Goal: Task Accomplishment & Management: Manage account settings

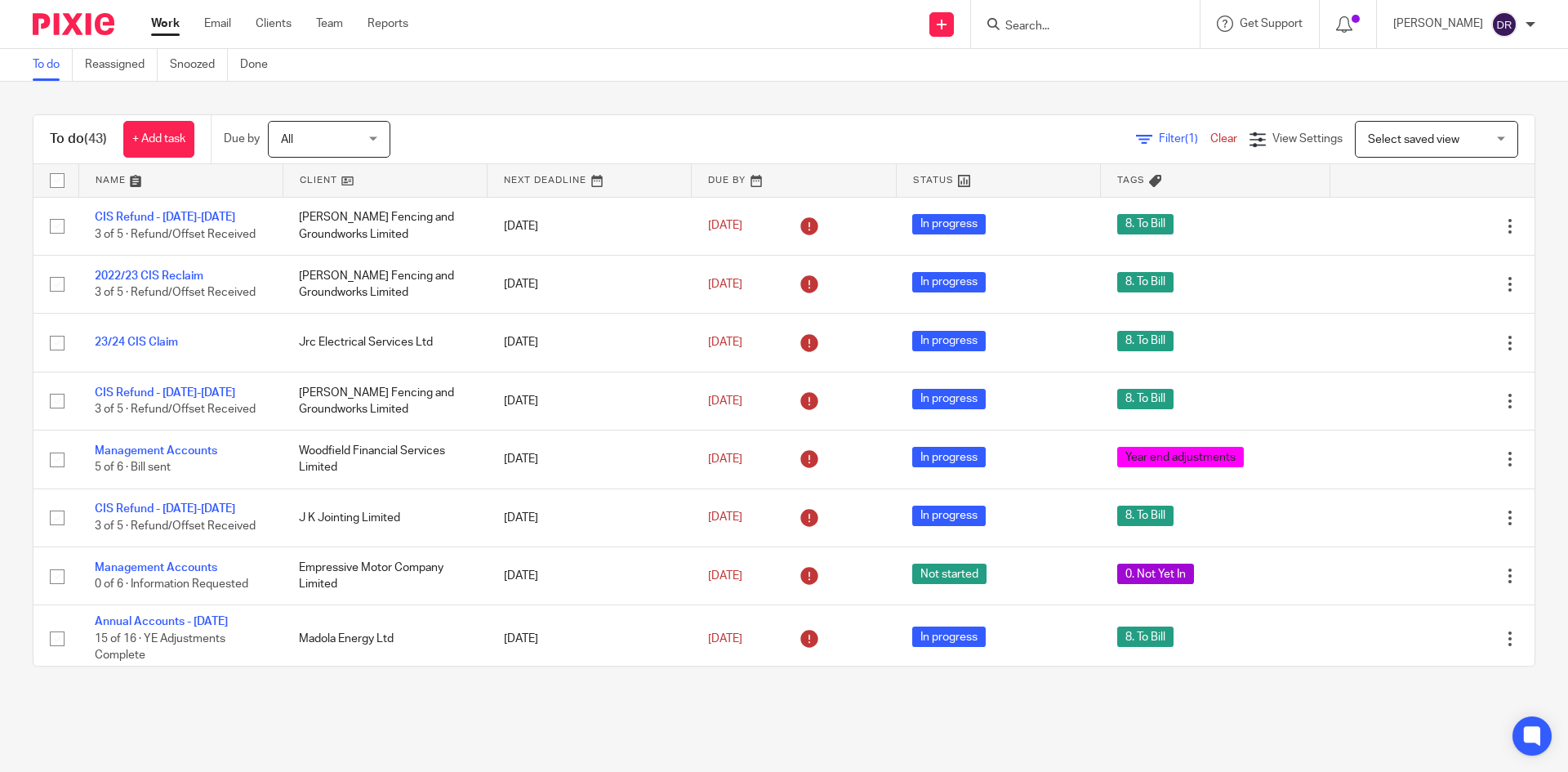
click at [1104, 12] on div at bounding box center [1085, 24] width 229 height 48
click at [1081, 16] on form at bounding box center [1091, 24] width 174 height 20
click at [1063, 16] on form at bounding box center [1091, 24] width 174 height 20
click at [1063, 21] on input "Search" at bounding box center [1077, 27] width 147 height 15
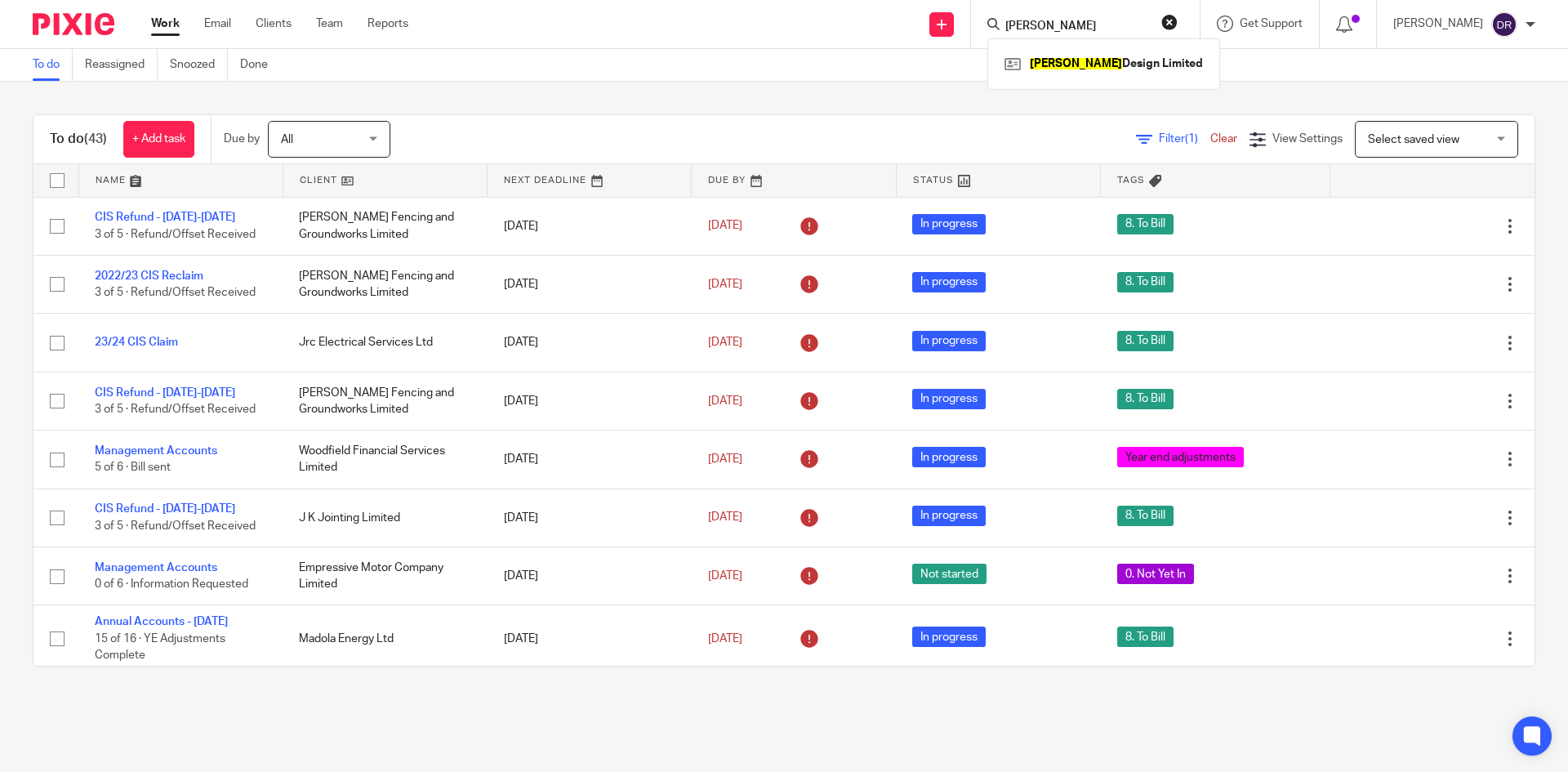
type input "rusty"
click button "submit" at bounding box center [0, 0] width 0 height 0
click at [1070, 57] on link at bounding box center [1103, 64] width 206 height 25
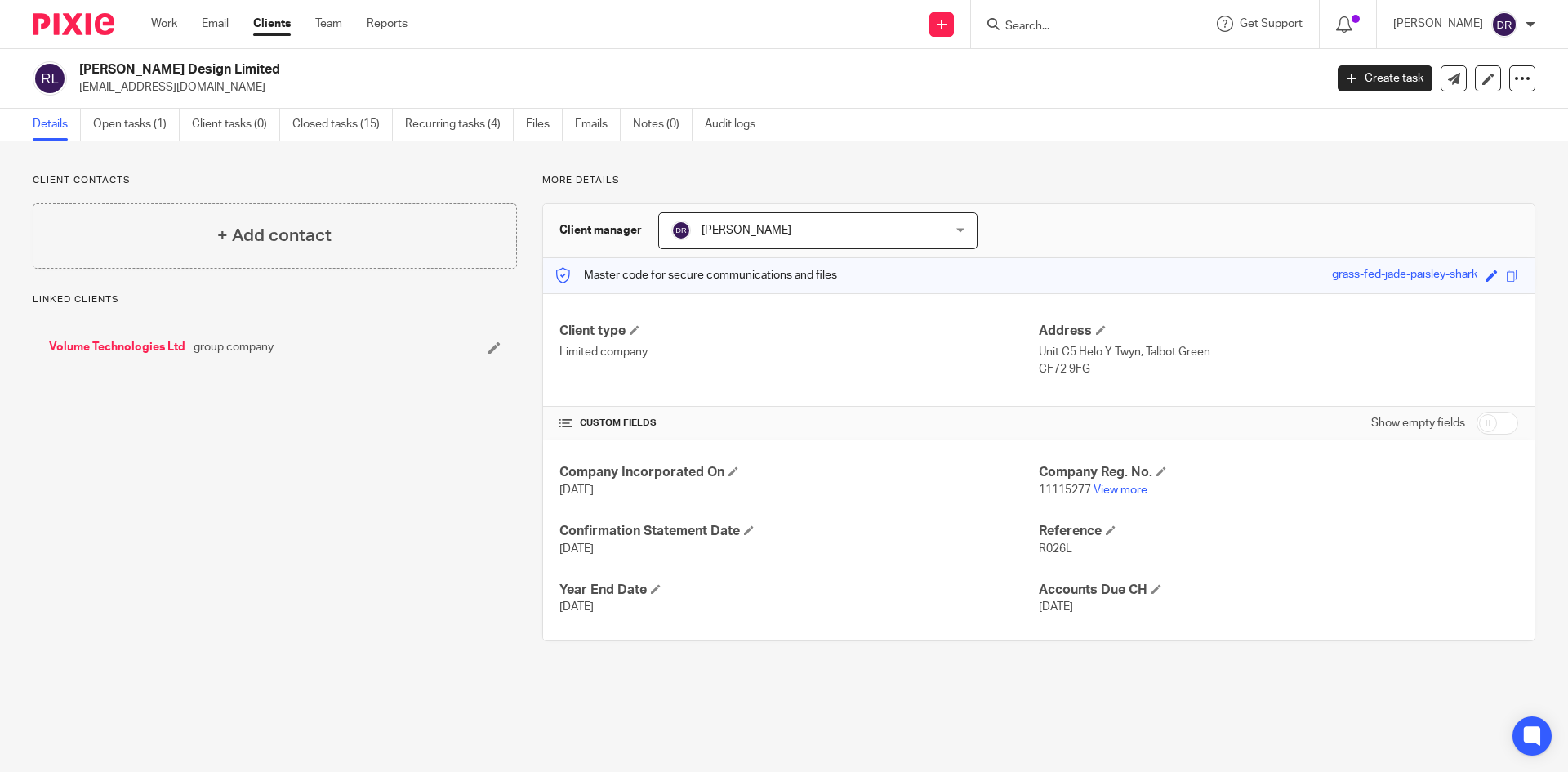
click at [89, 125] on ul "Details Open tasks (1) Client tasks (0) Closed tasks (15) Recurring tasks (4) F…" at bounding box center [406, 125] width 747 height 32
click at [136, 121] on link "Open tasks (1)" at bounding box center [136, 125] width 87 height 32
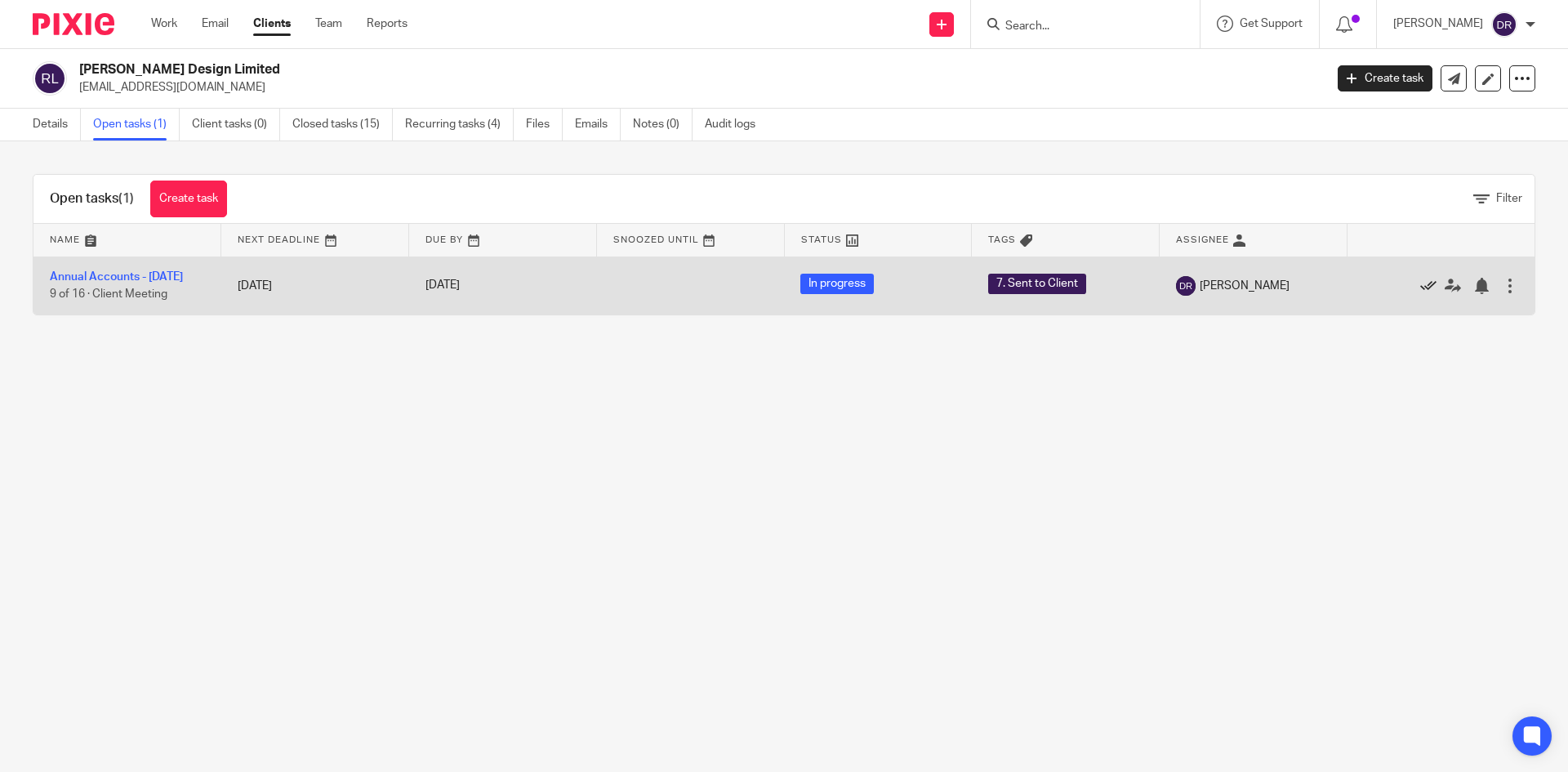
click at [1420, 292] on icon at bounding box center [1428, 285] width 16 height 16
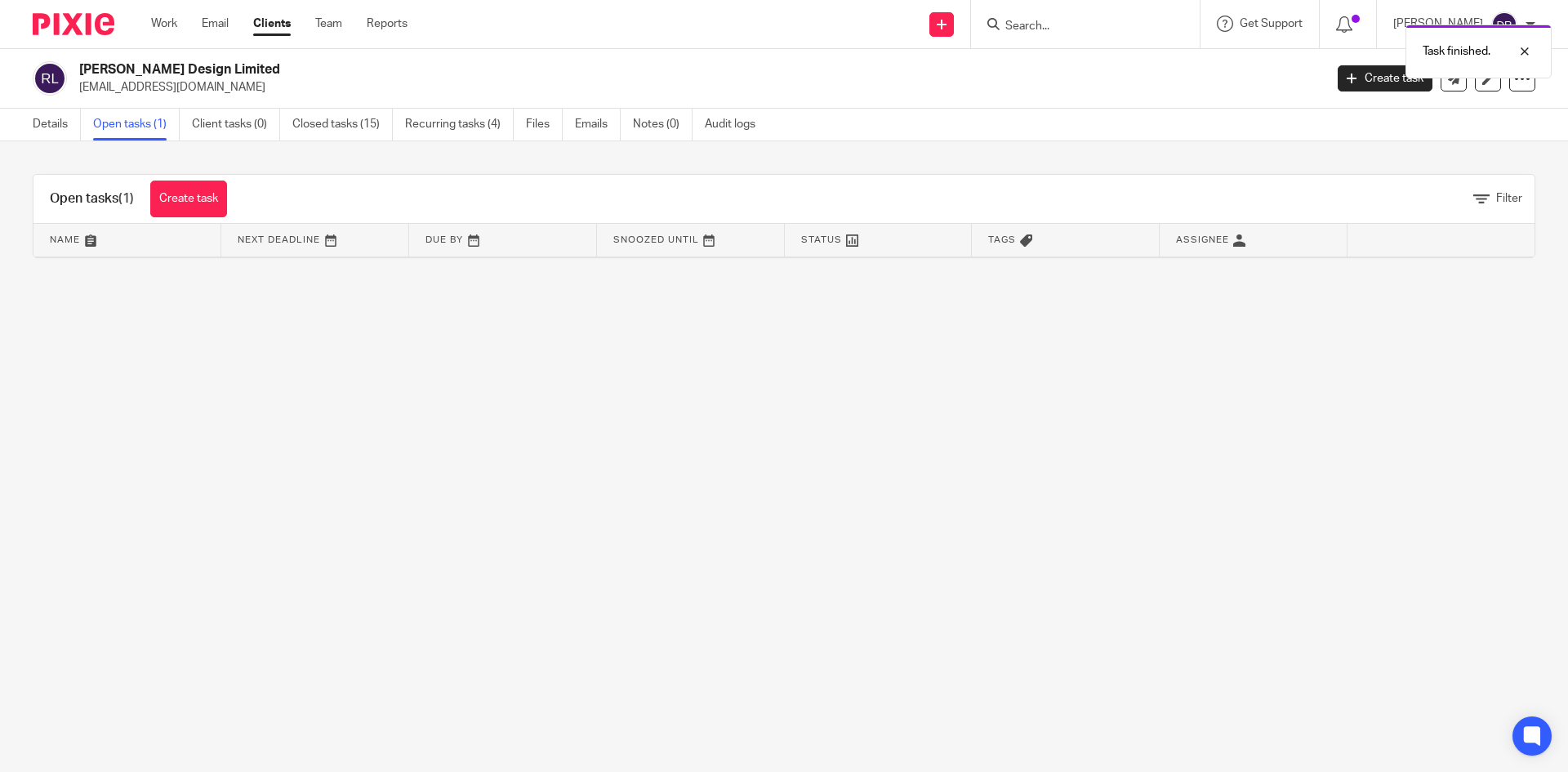
click at [51, 29] on img at bounding box center [74, 24] width 82 height 22
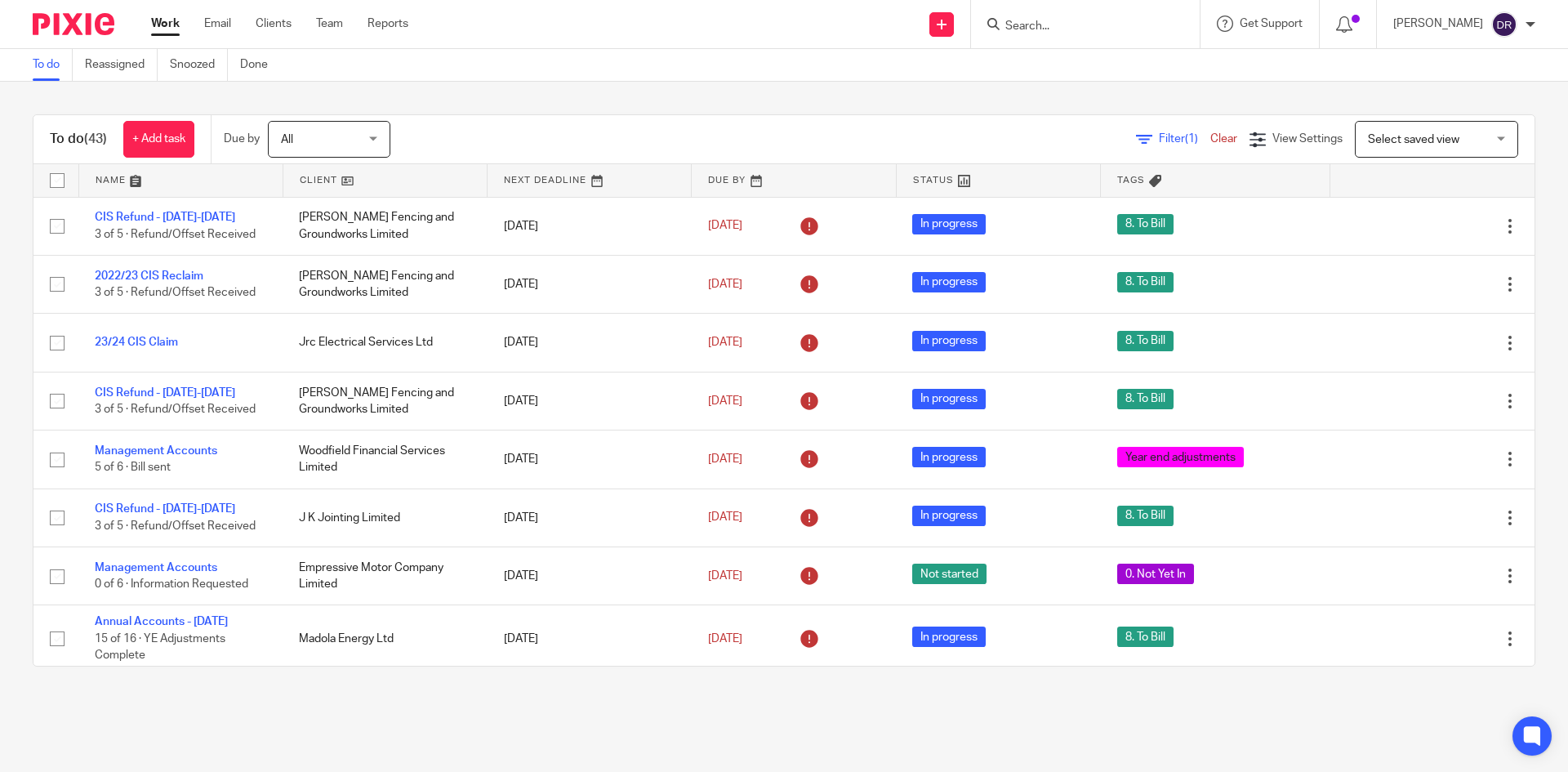
click at [78, 27] on img at bounding box center [74, 24] width 82 height 22
click at [113, 184] on link at bounding box center [181, 180] width 204 height 33
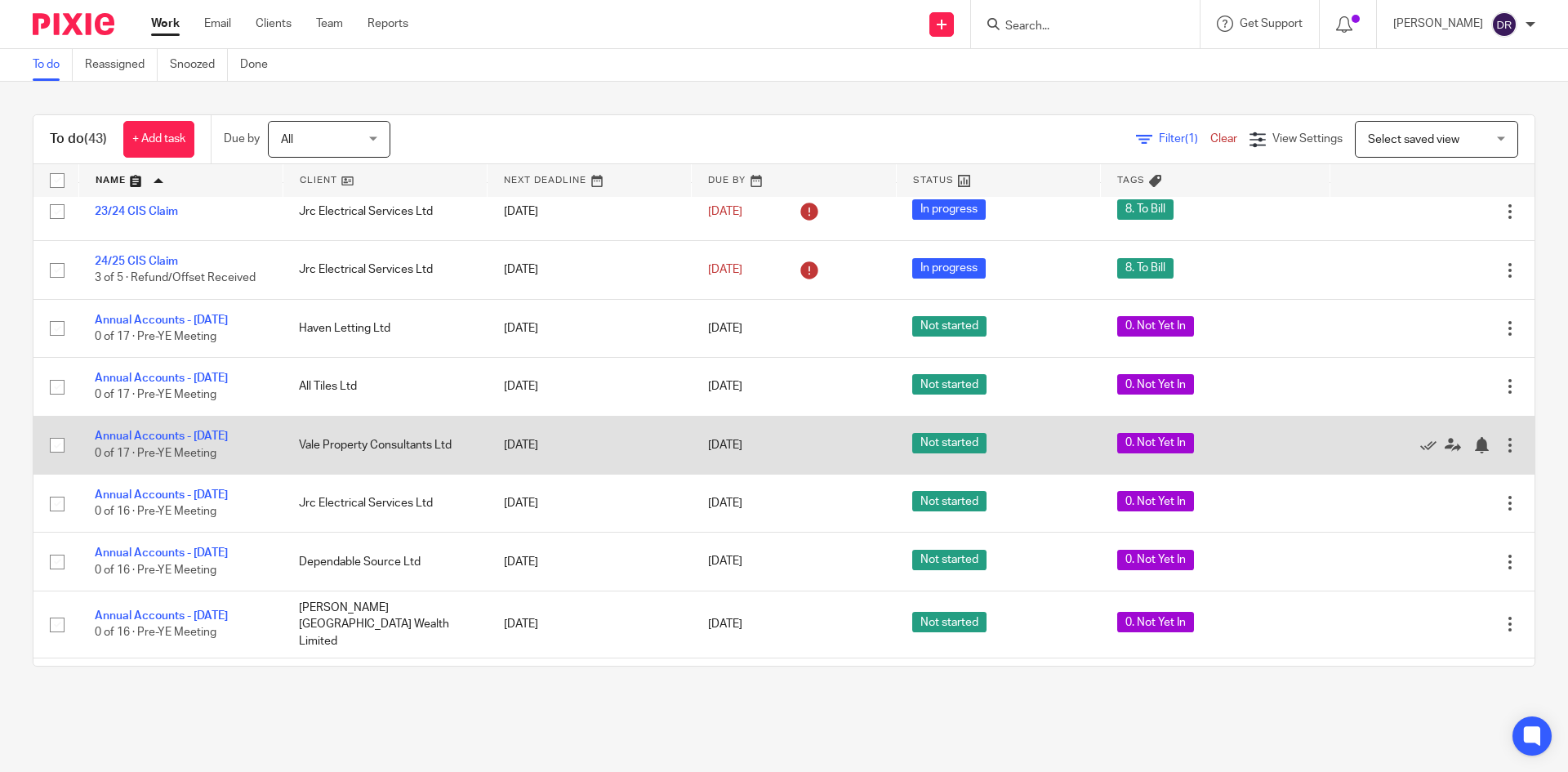
scroll to position [82, 0]
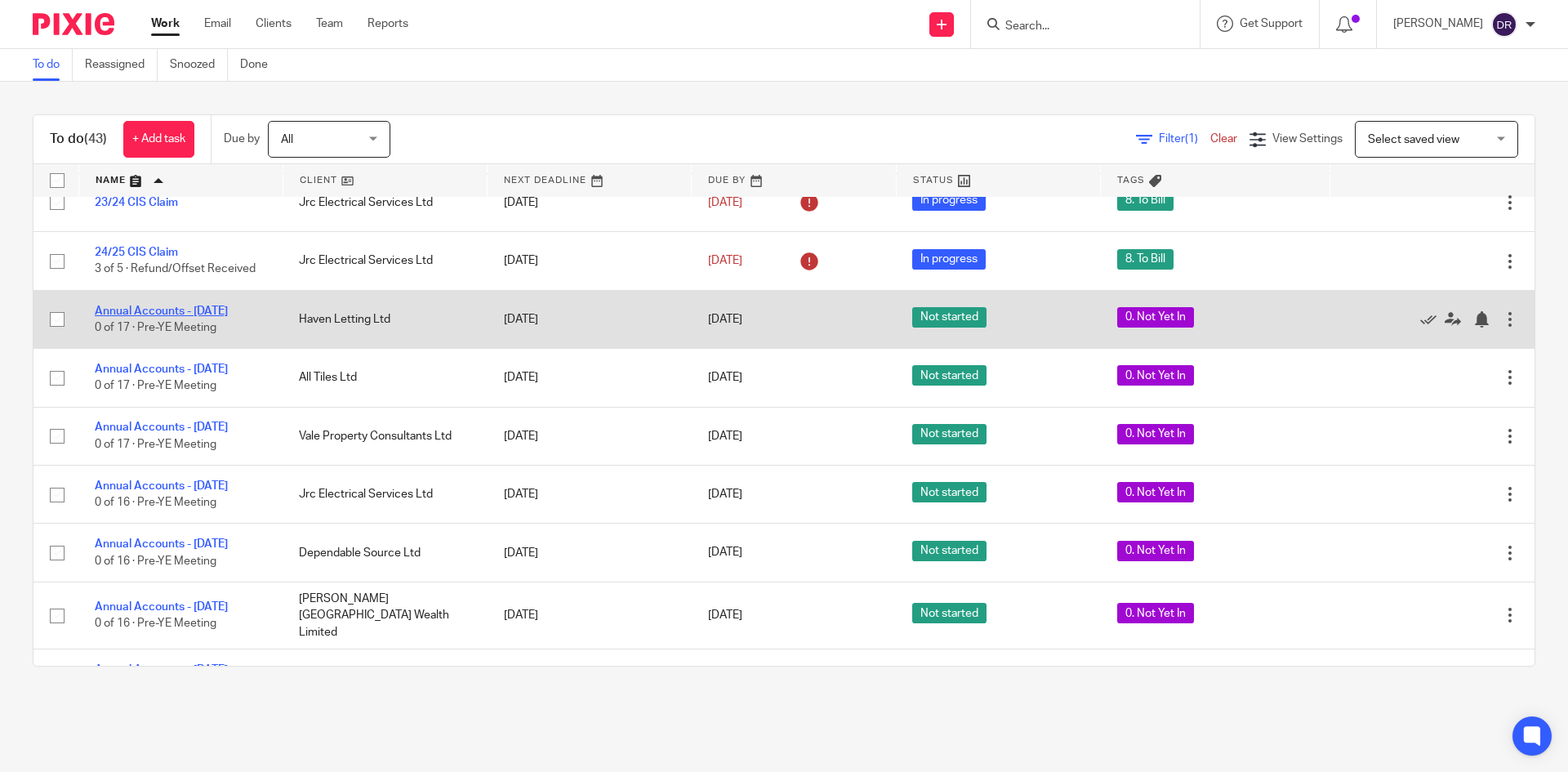
drag, startPoint x: 162, startPoint y: 304, endPoint x: 135, endPoint y: 309, distance: 27.5
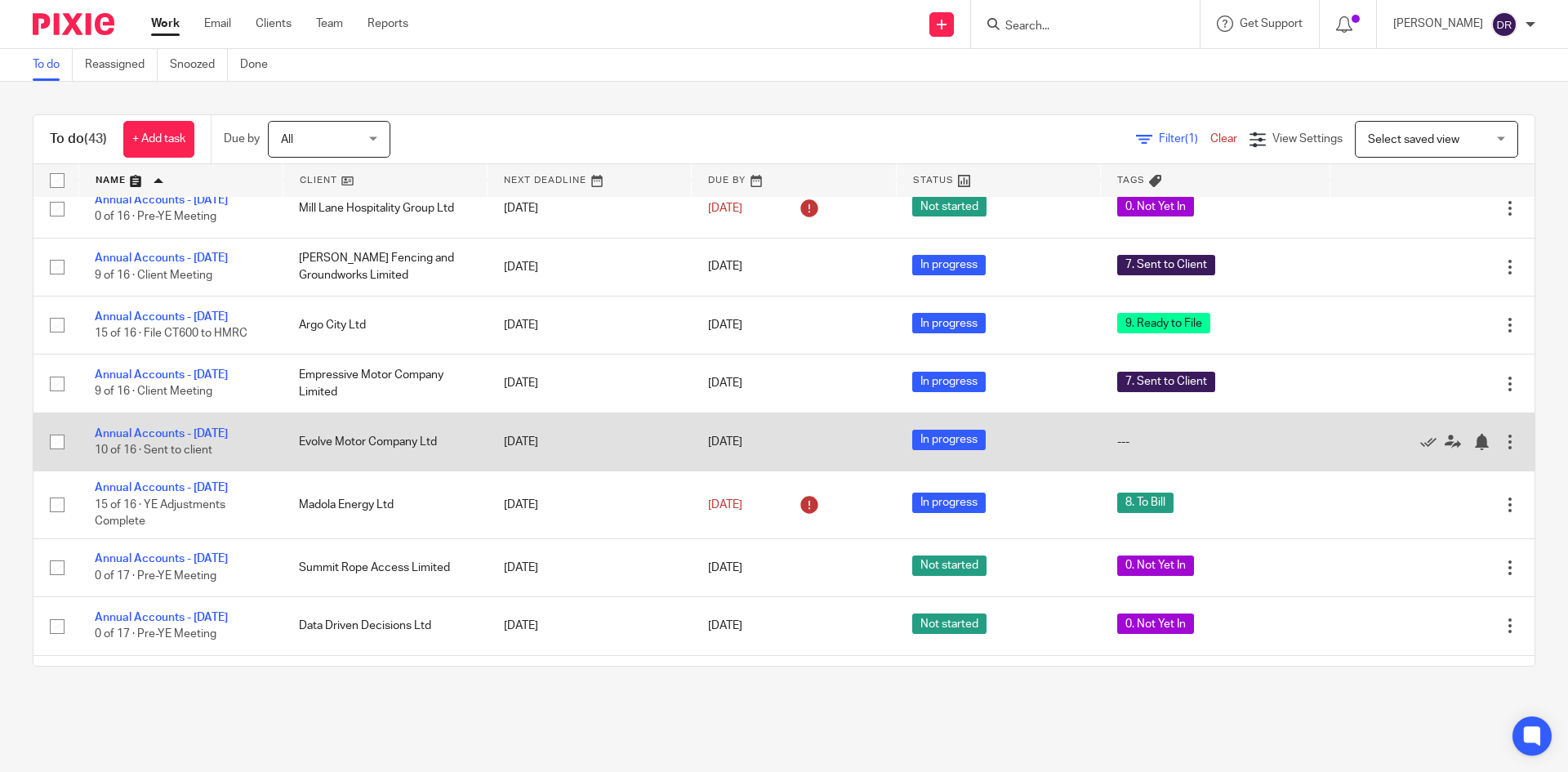
scroll to position [817, 0]
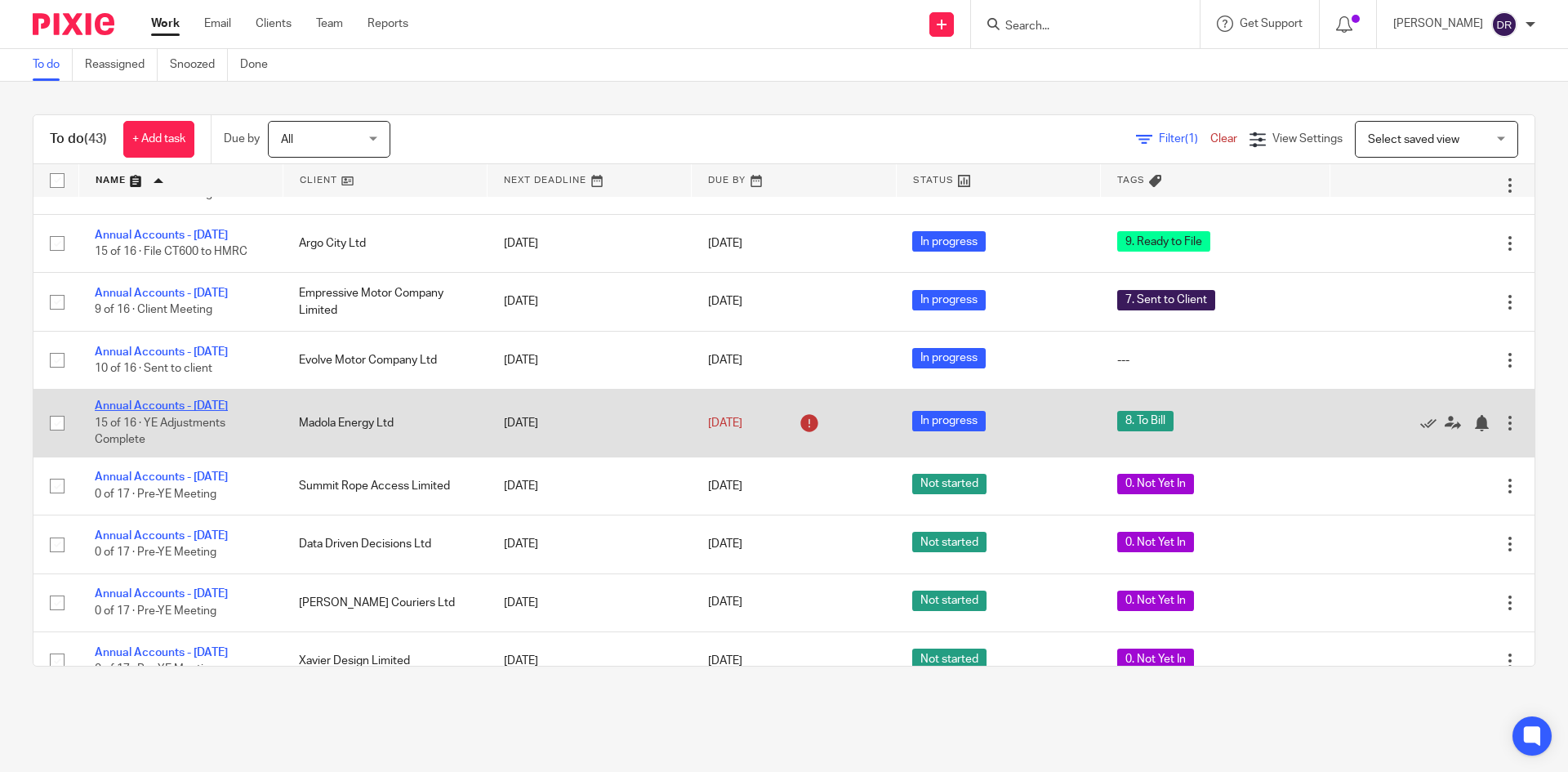
click at [172, 401] on link "Annual Accounts - [DATE]" at bounding box center [161, 406] width 133 height 12
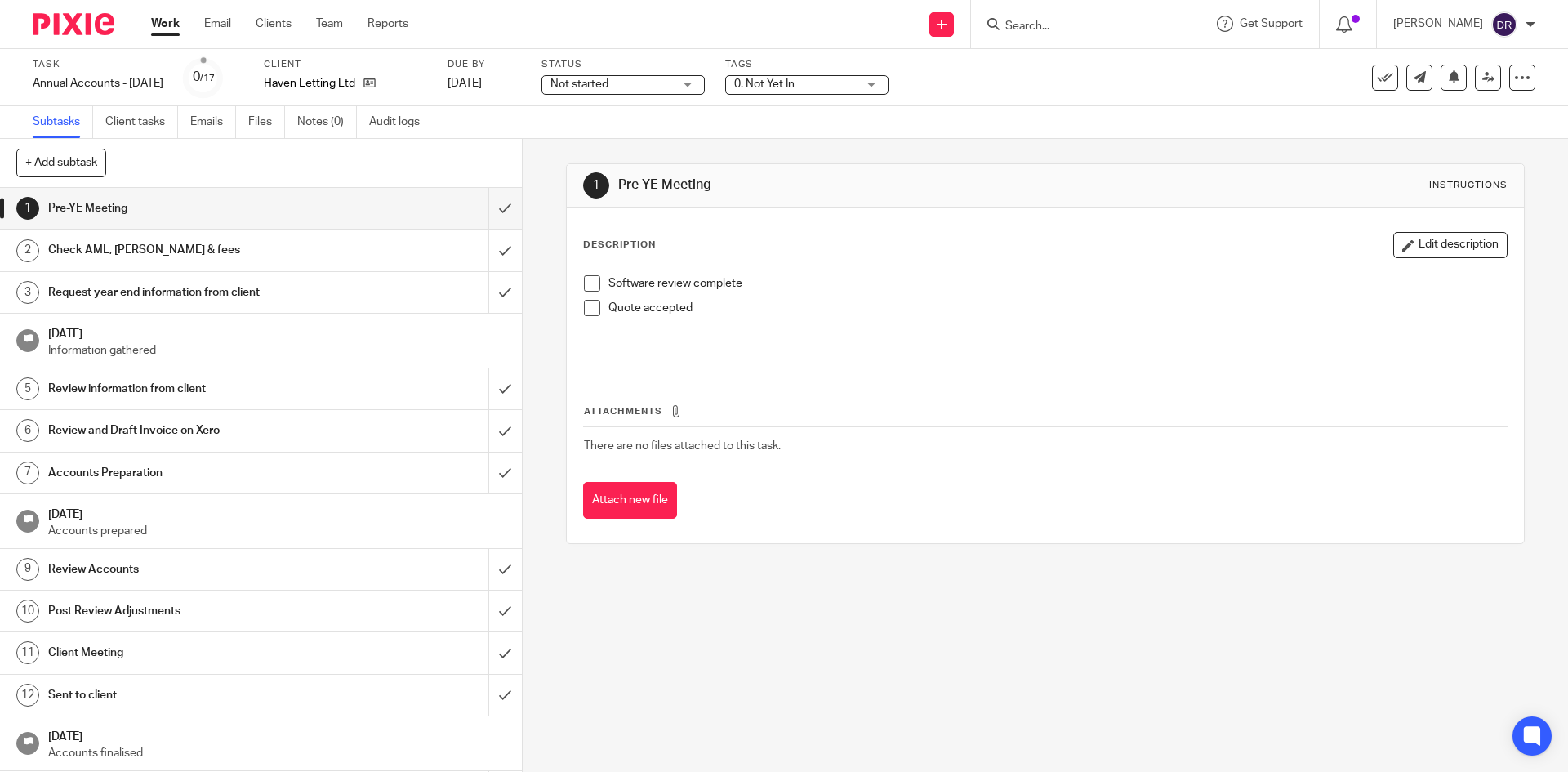
click at [808, 90] on span "0. Not Yet In" at bounding box center [796, 84] width 122 height 17
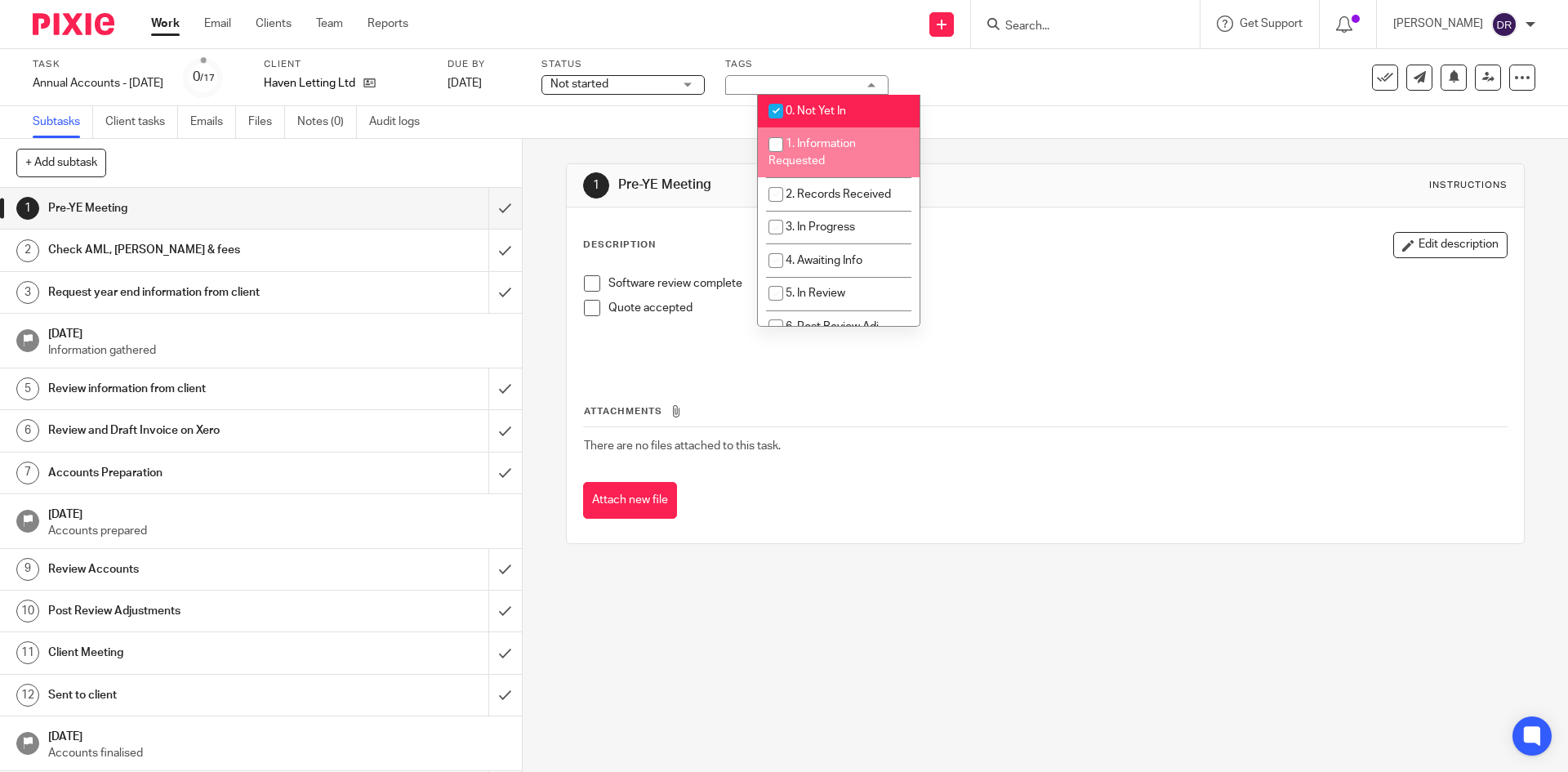
click at [811, 145] on span "1. Information Requested" at bounding box center [811, 152] width 88 height 28
checkbox input "true"
click at [780, 107] on input "checkbox" at bounding box center [775, 111] width 31 height 31
checkbox input "false"
click at [672, 85] on span "Not started" at bounding box center [611, 84] width 122 height 17
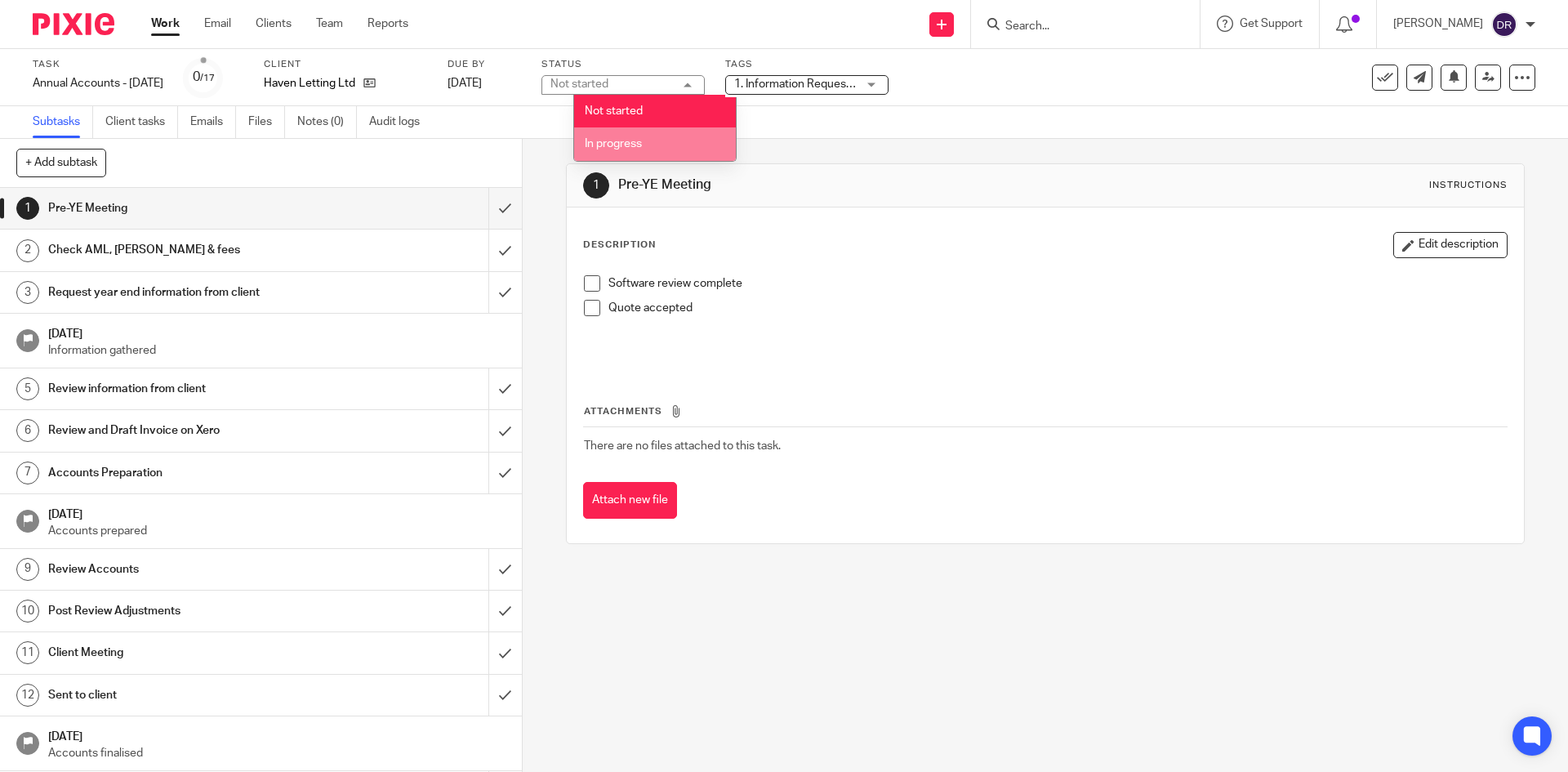
click at [790, 638] on div "1 Pre-YE Meeting Instructions Description Edit description Software review comp…" at bounding box center [1045, 456] width 1045 height 633
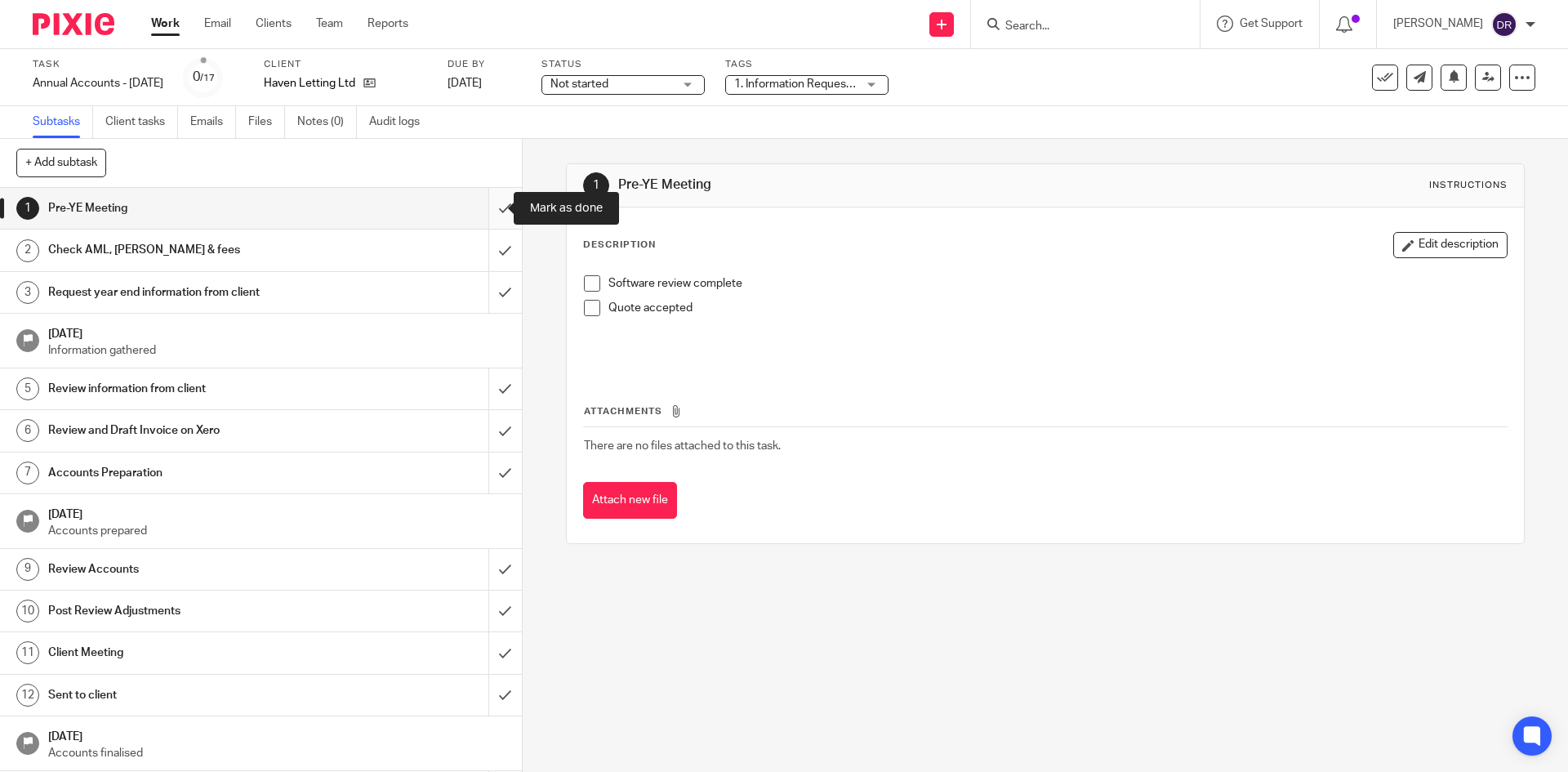
click at [489, 209] on input "submit" at bounding box center [260, 208] width 522 height 41
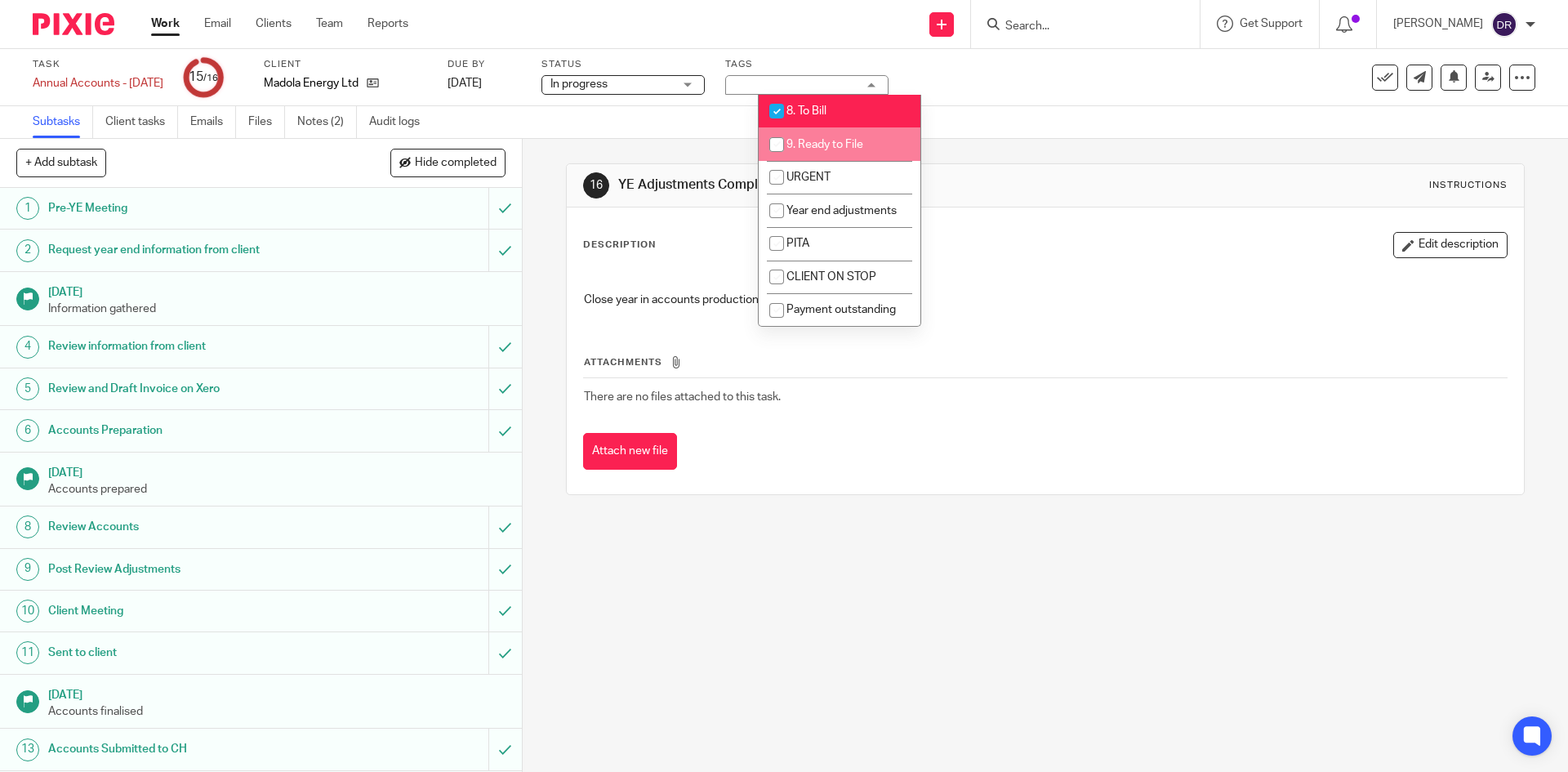
scroll to position [200, 0]
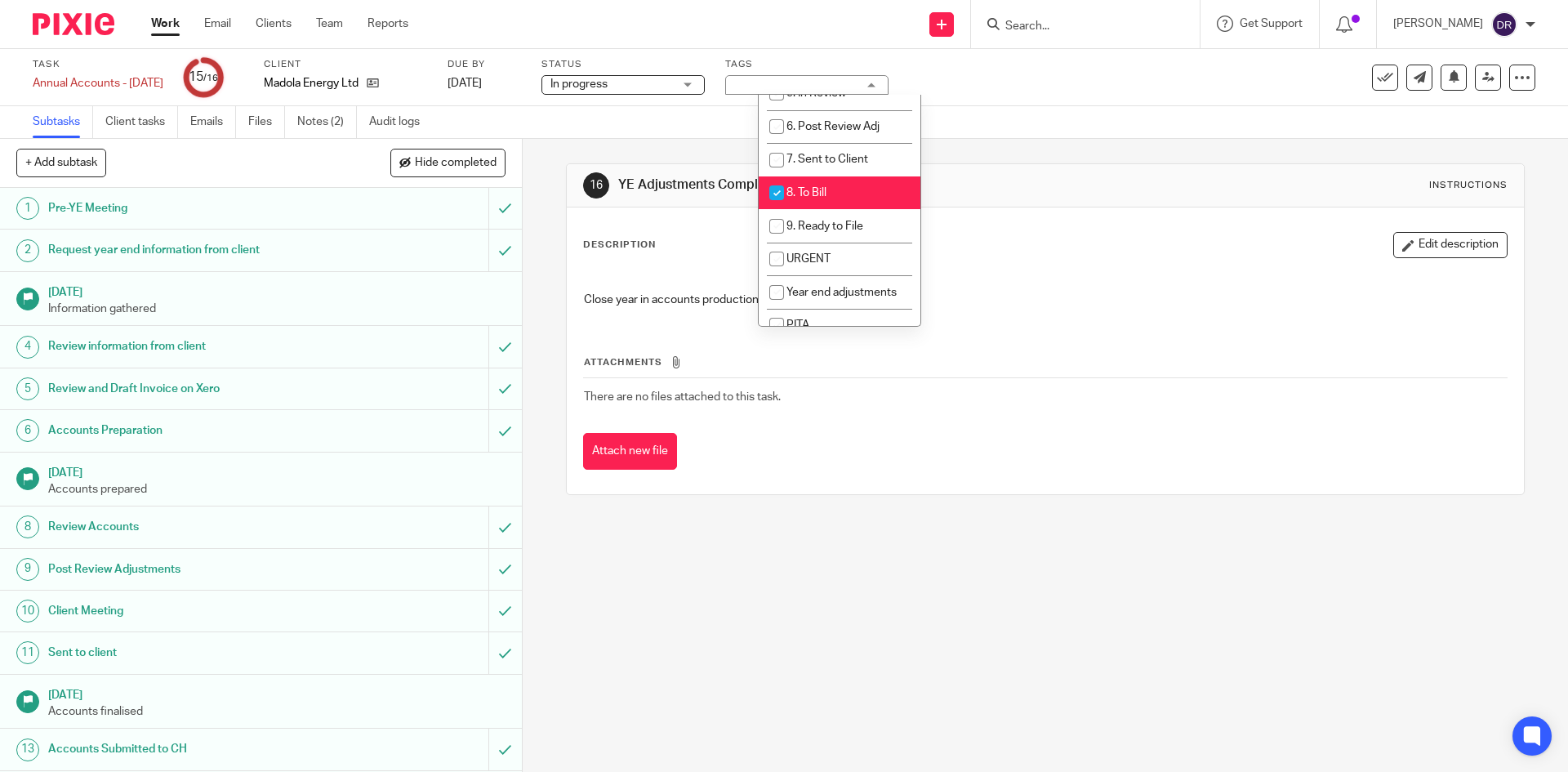
click at [834, 180] on li "8. To Bill" at bounding box center [839, 193] width 161 height 34
checkbox input "false"
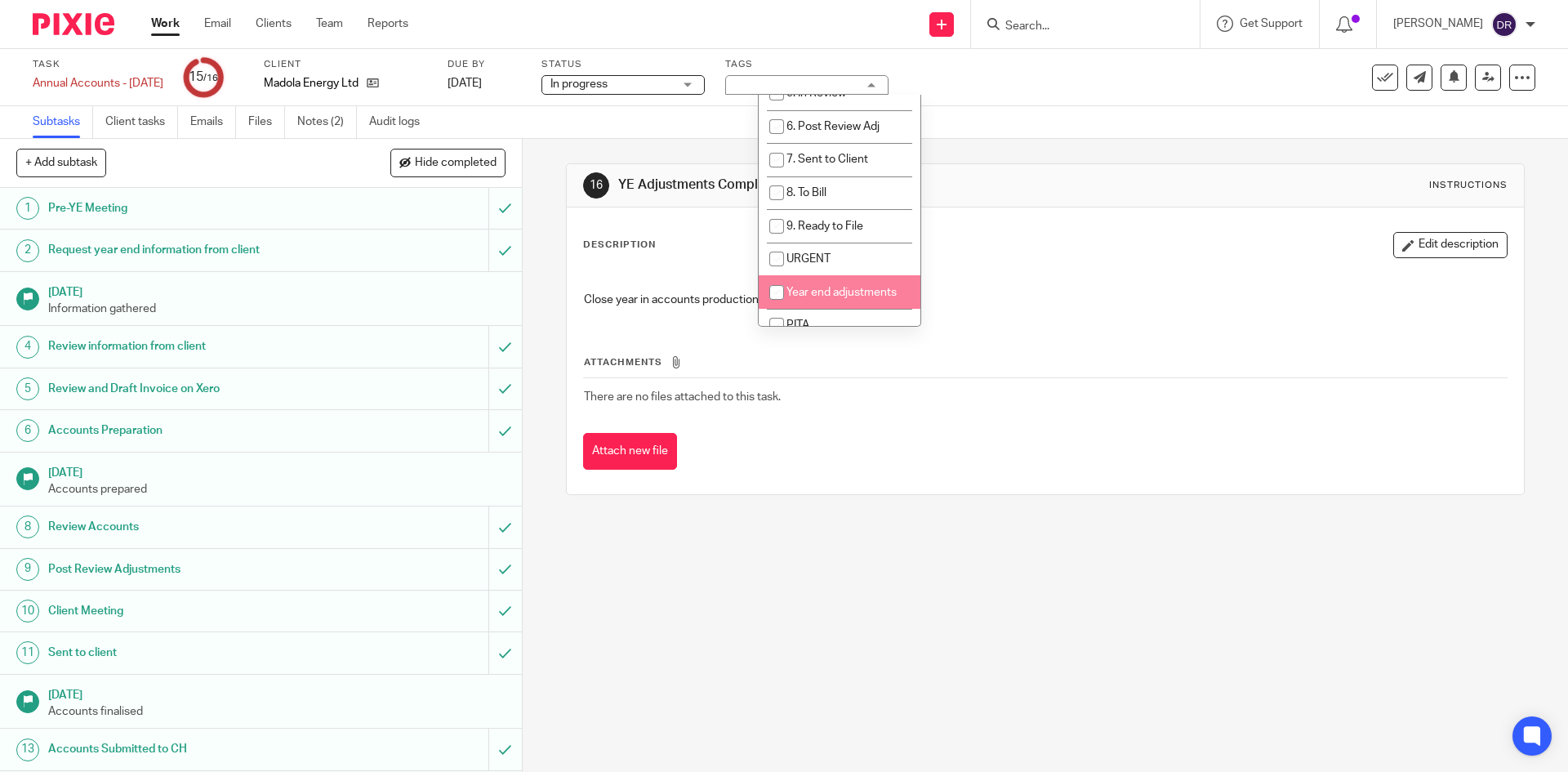
click at [850, 293] on span "Year end adjustments" at bounding box center [842, 292] width 110 height 12
checkbox input "true"
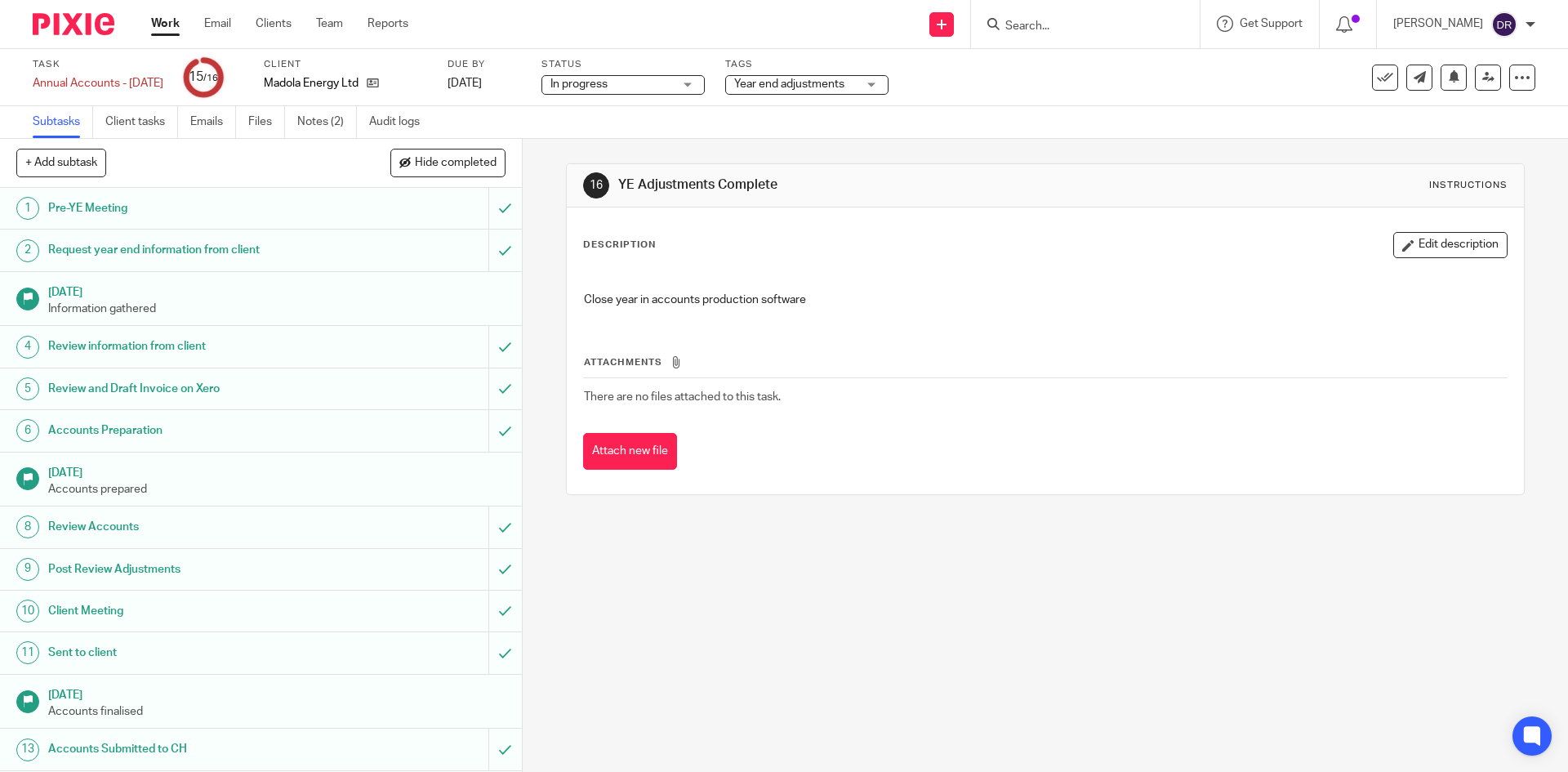
click at [754, 582] on div "16 YE Adjustments Complete Instructions Description Edit description Close year…" at bounding box center [1045, 456] width 1045 height 633
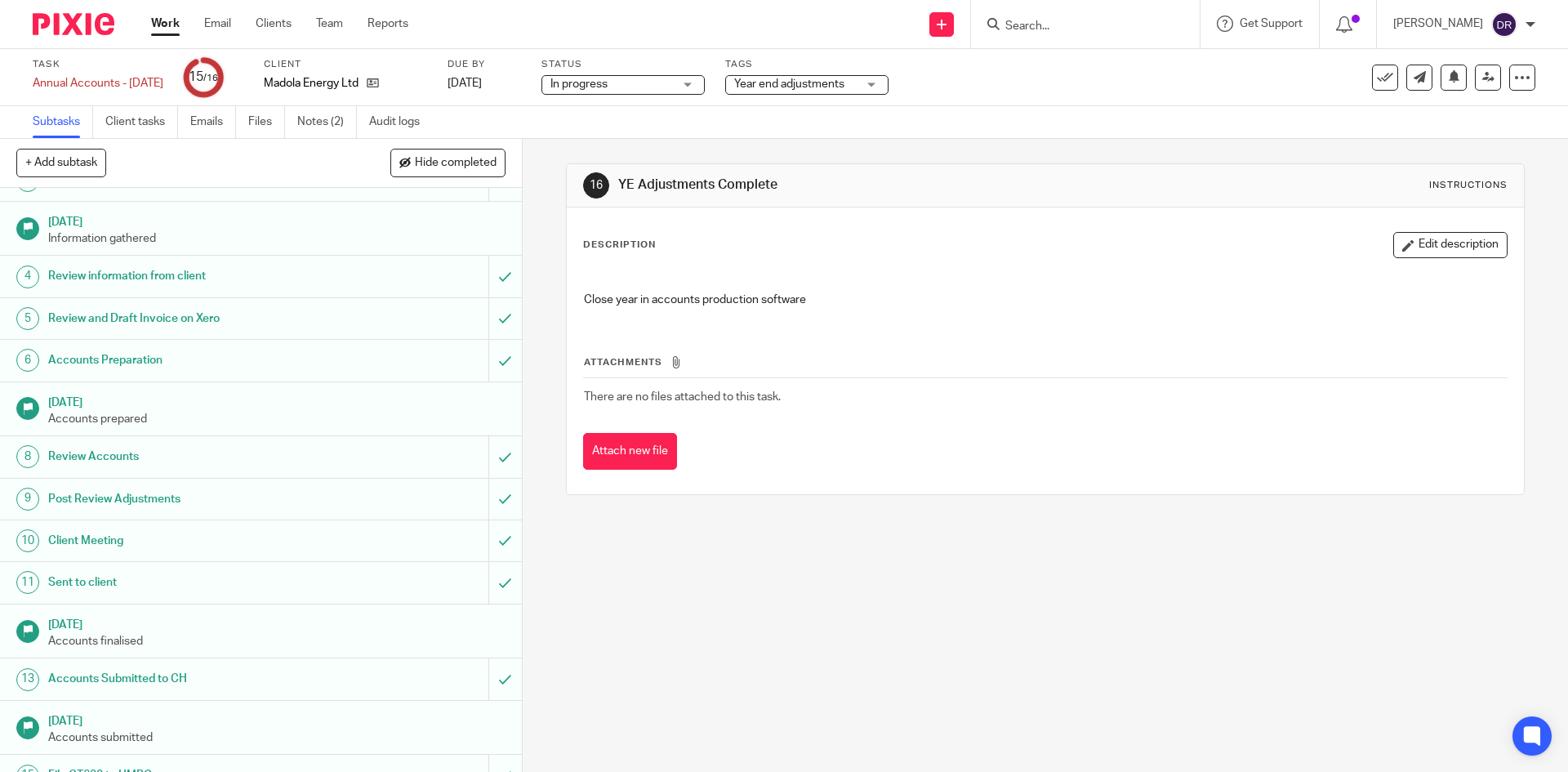
scroll to position [137, 0]
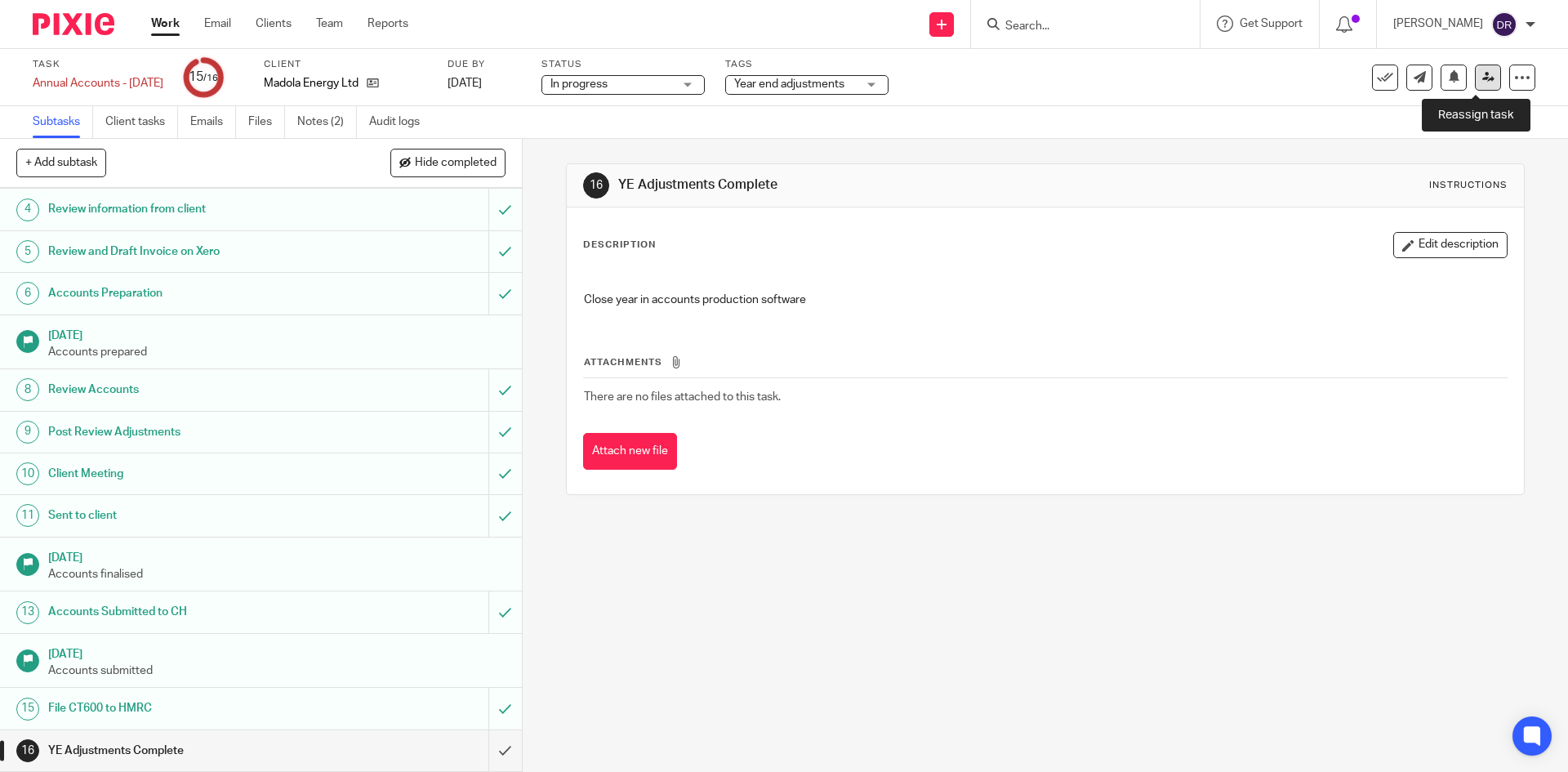
click at [1482, 77] on link at bounding box center [1487, 77] width 26 height 26
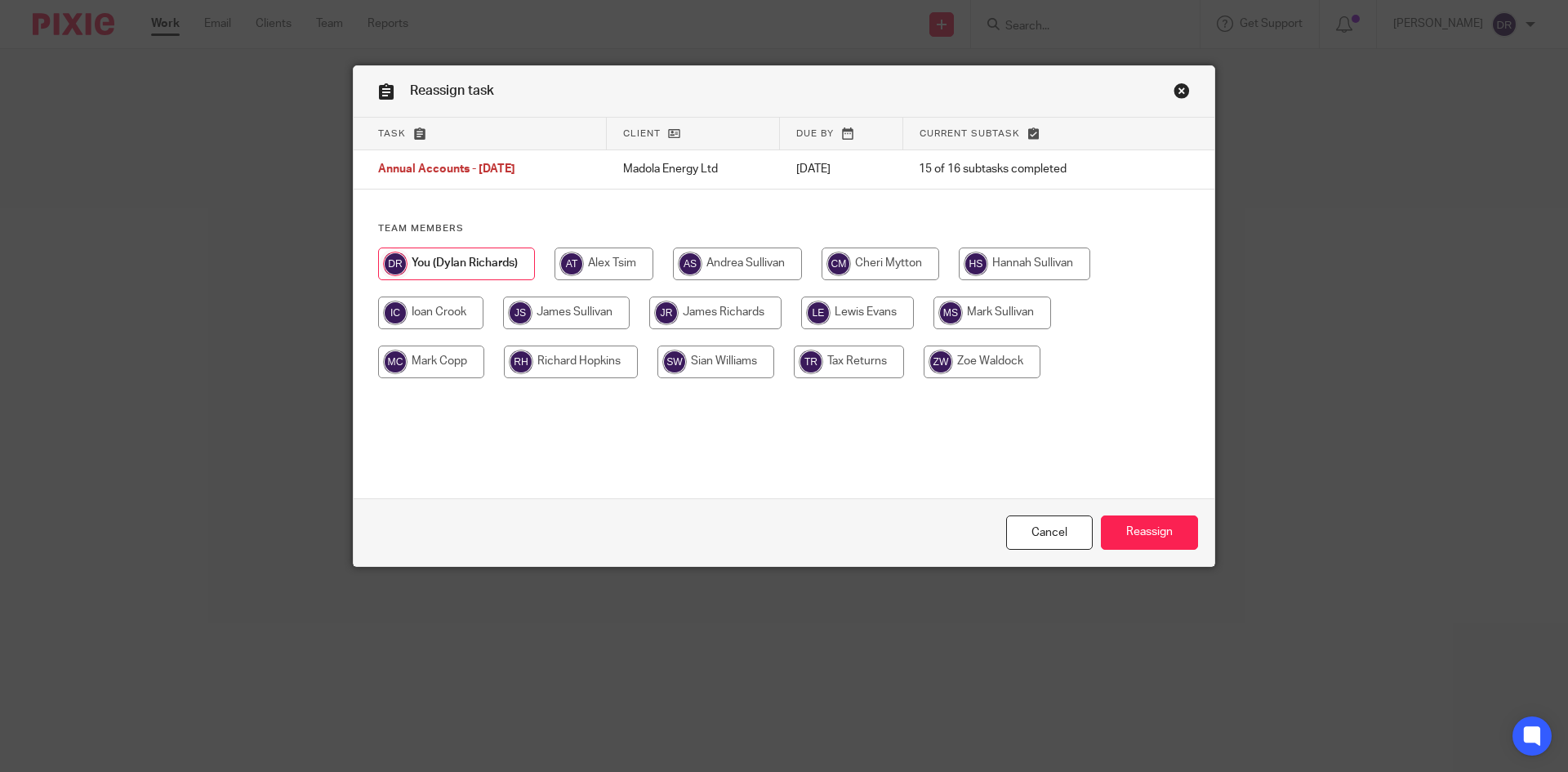
click at [876, 308] on input "radio" at bounding box center [857, 313] width 113 height 33
radio input "true"
click at [1109, 527] on input "Reassign" at bounding box center [1149, 534] width 97 height 35
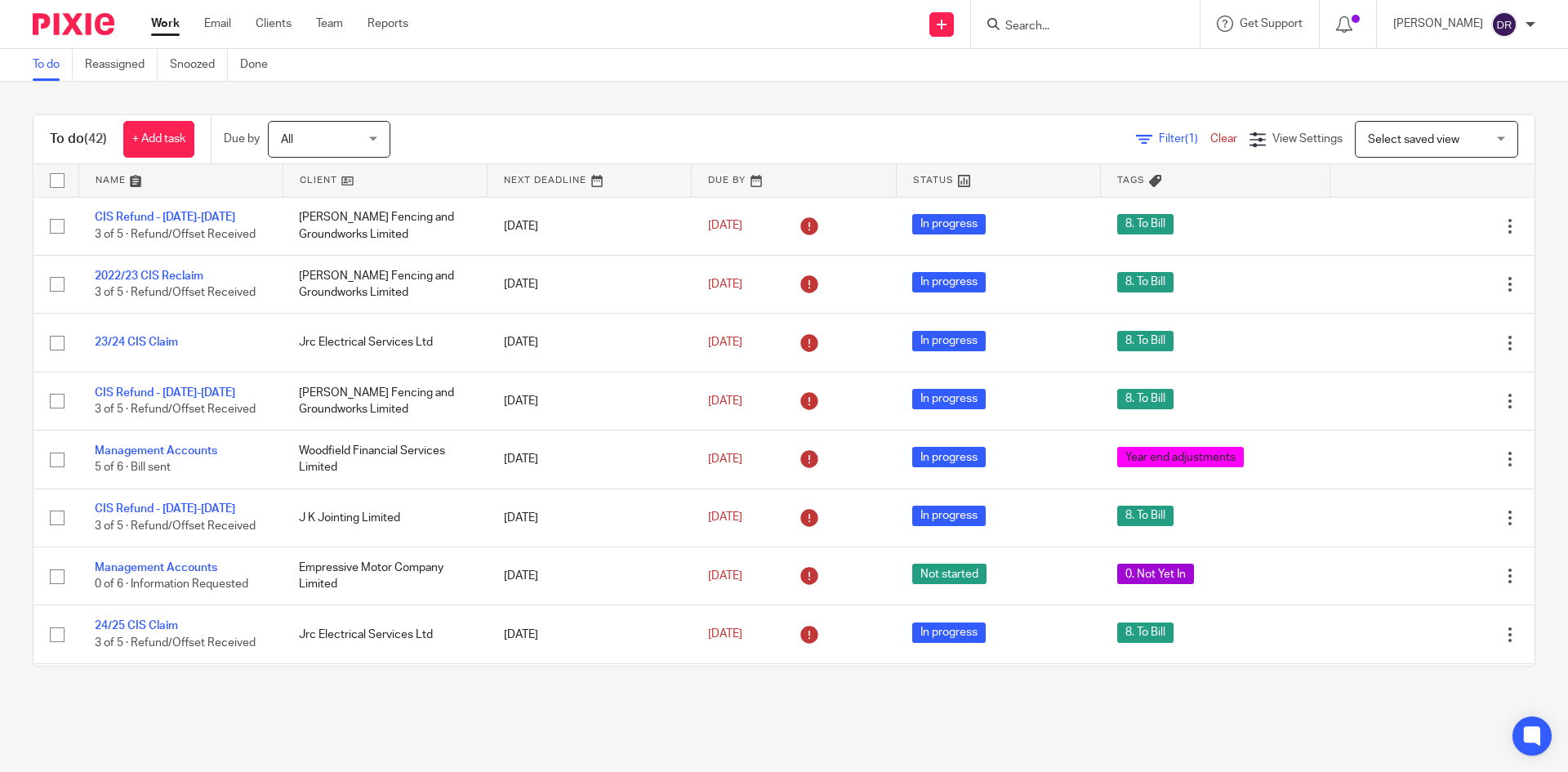
click at [110, 178] on link at bounding box center [181, 180] width 204 height 33
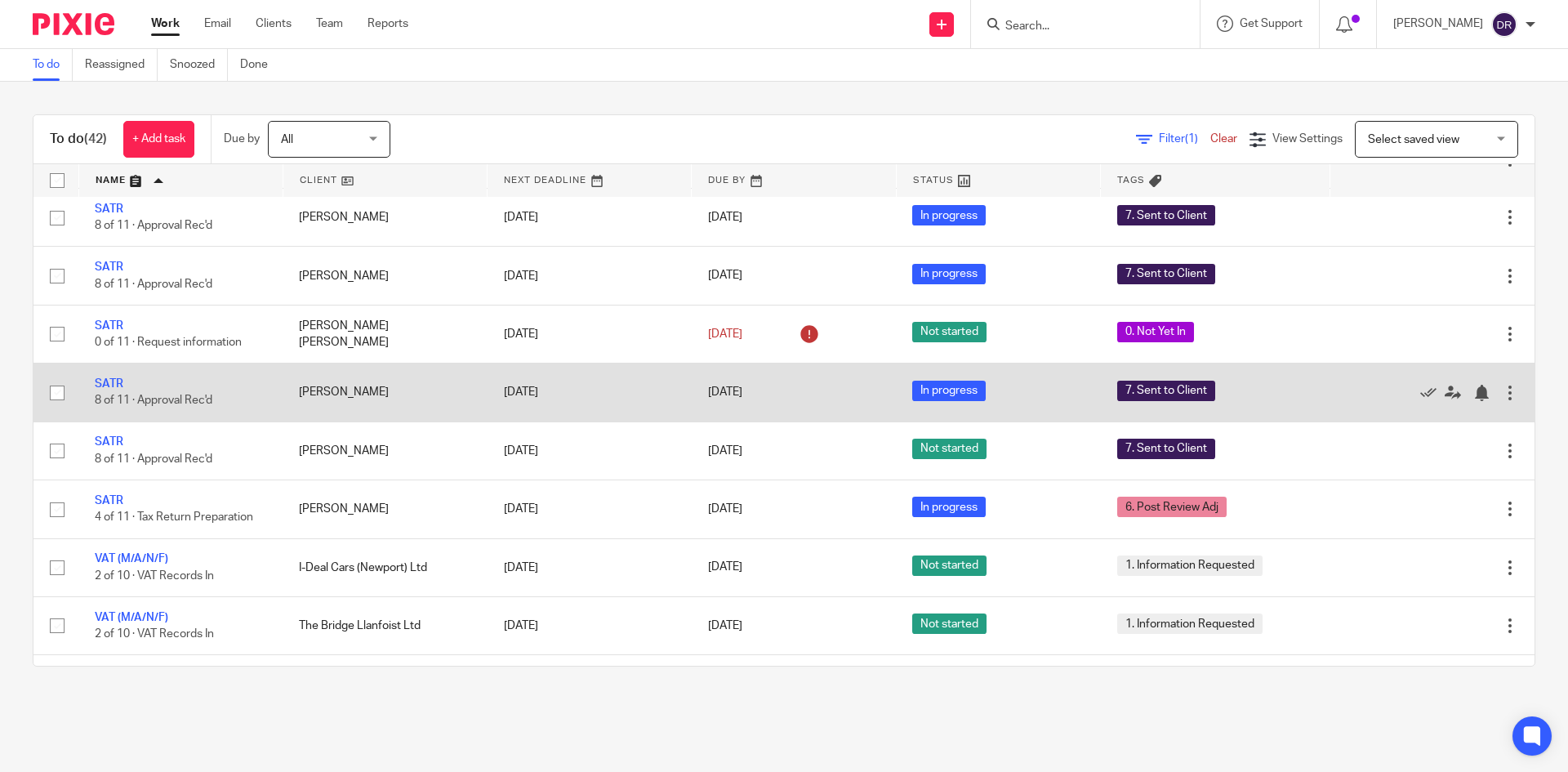
scroll to position [2025, 0]
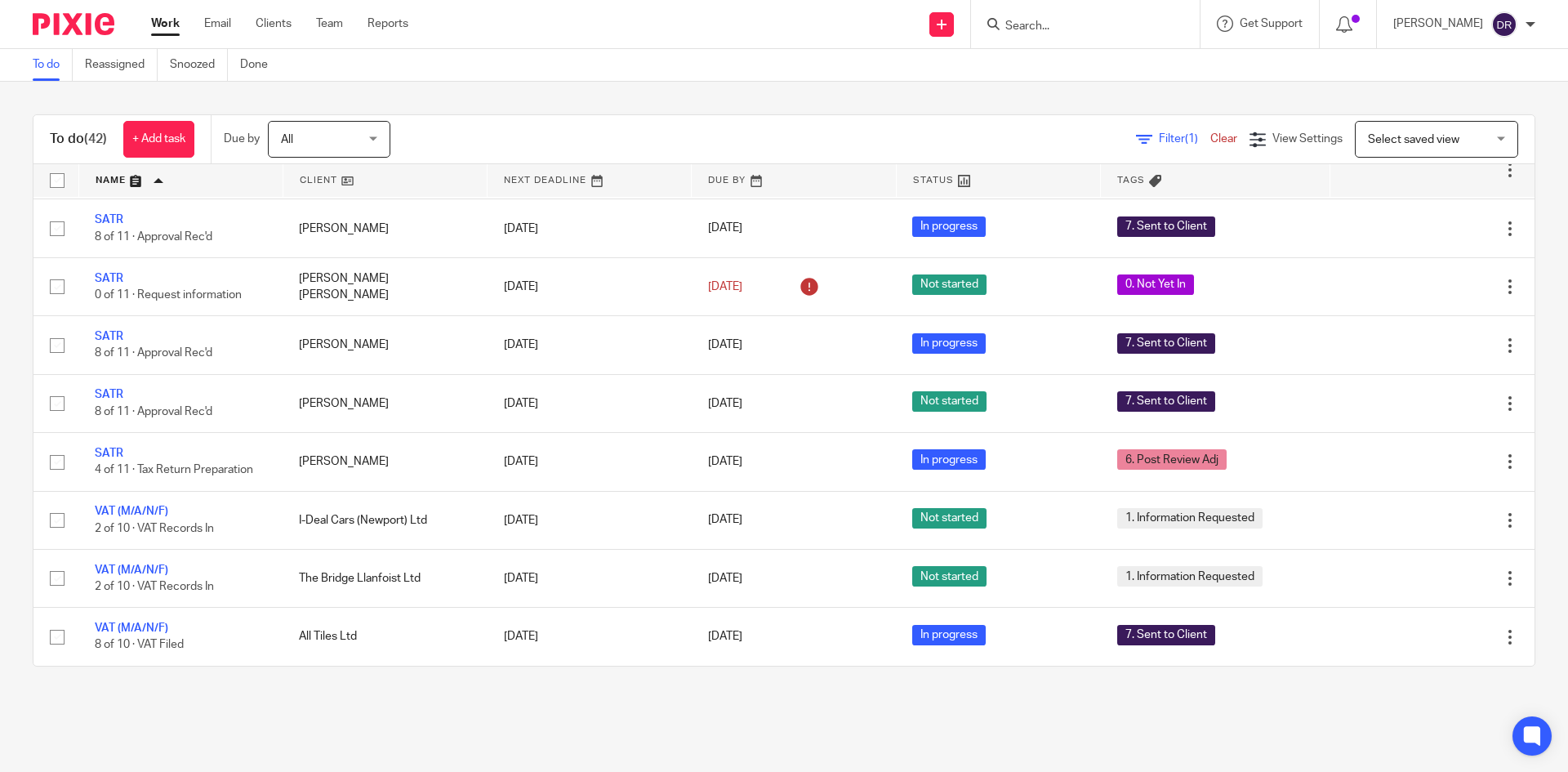
click at [1090, 22] on input "Search" at bounding box center [1077, 27] width 147 height 15
type input "mill lane"
click at [1118, 57] on link at bounding box center [1118, 64] width 236 height 25
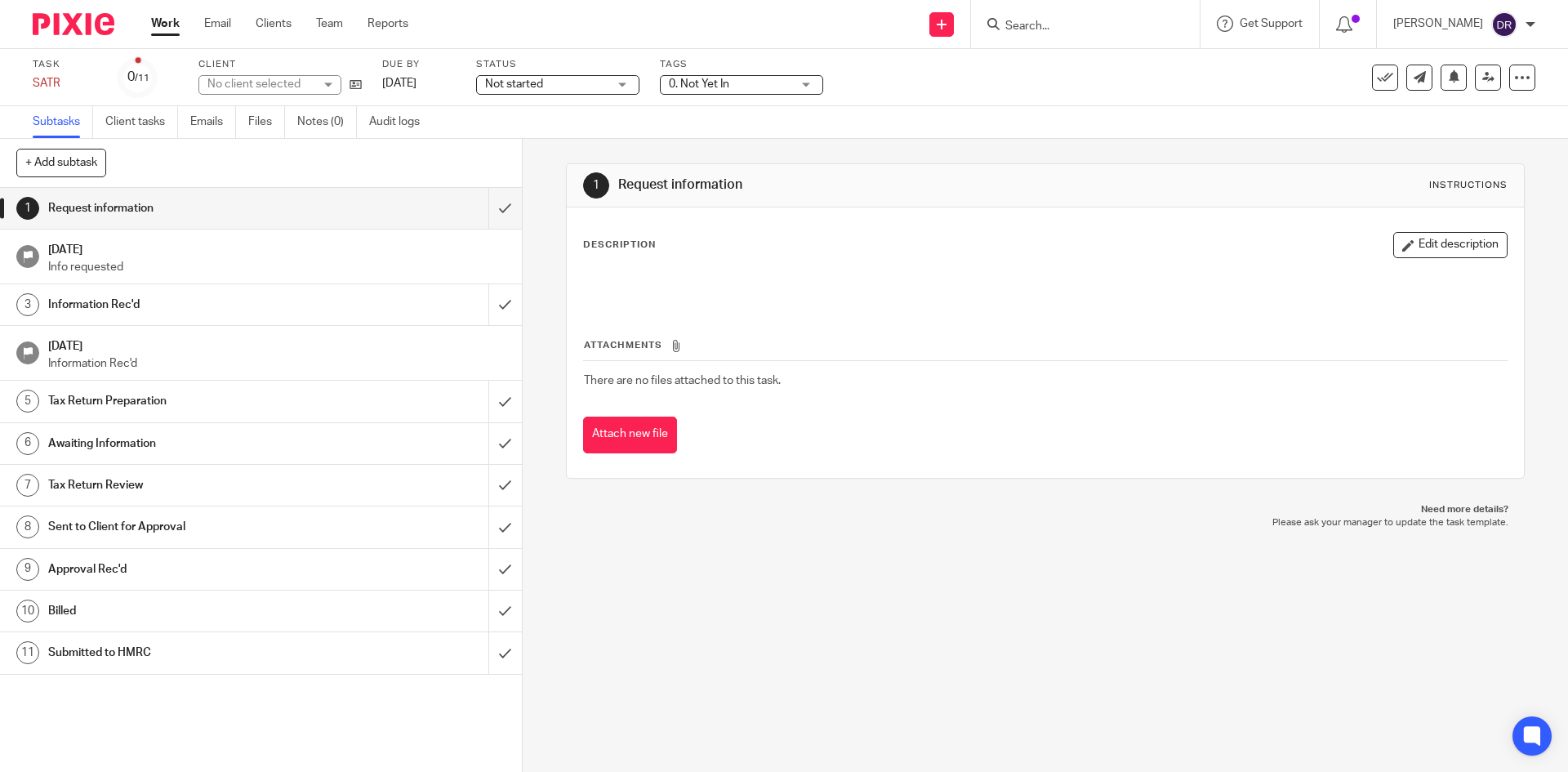
click at [745, 88] on span "0. Not Yet In" at bounding box center [730, 84] width 122 height 17
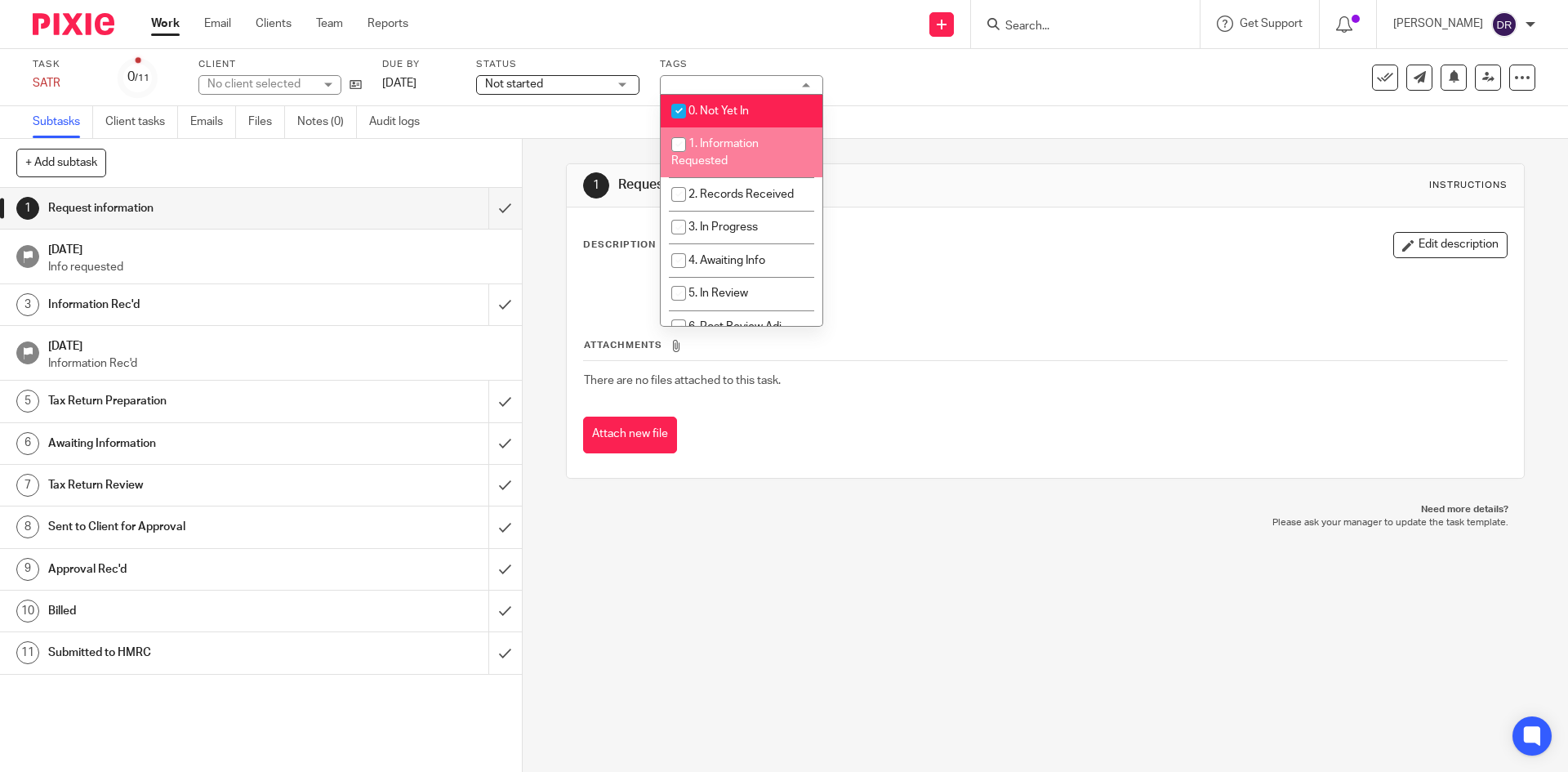
click at [725, 149] on span "1. Information Requested" at bounding box center [715, 152] width 88 height 28
checkbox input "true"
click at [720, 97] on li "0. Not Yet In" at bounding box center [741, 112] width 161 height 34
checkbox input "false"
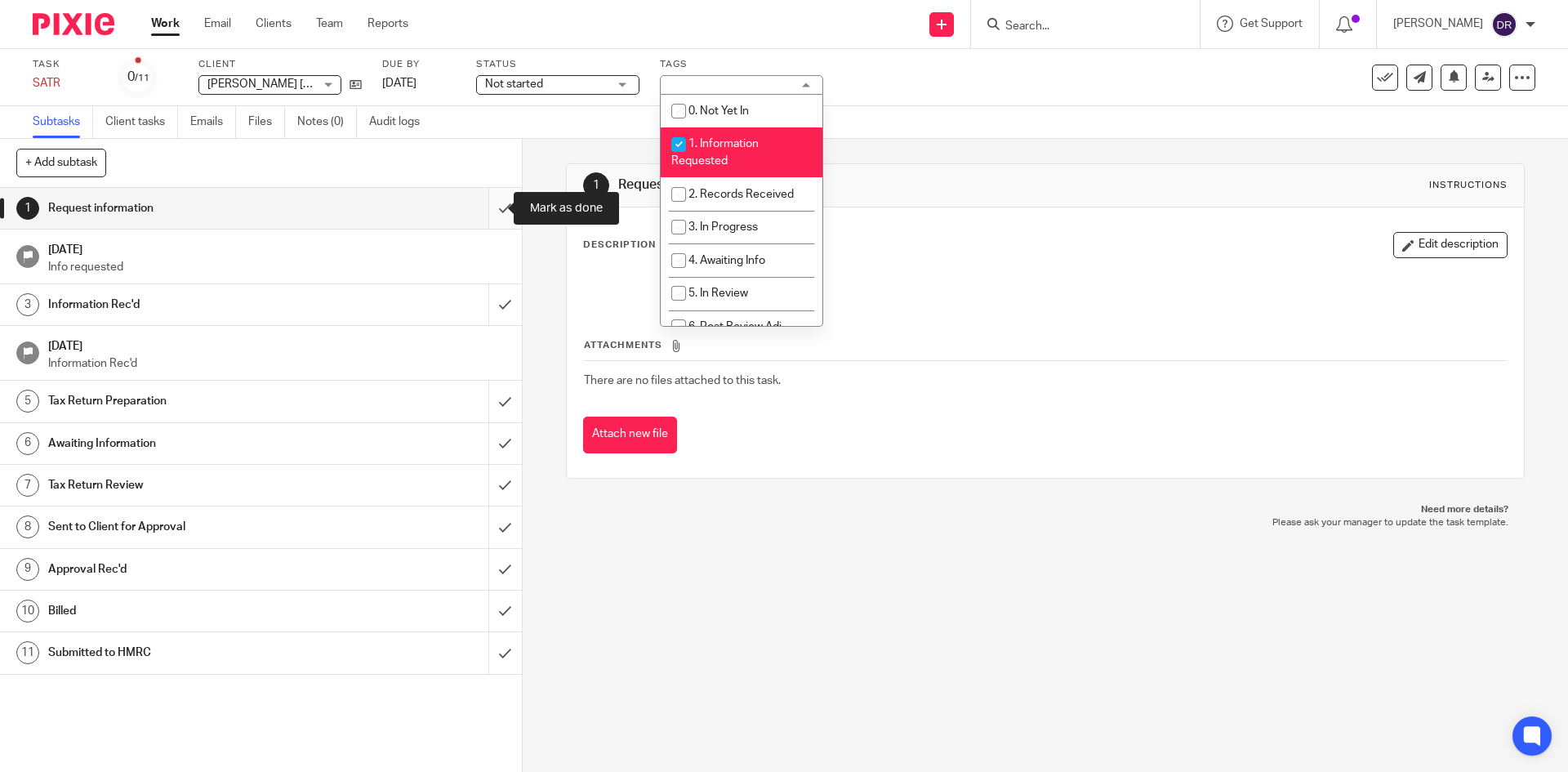
click at [491, 199] on input "submit" at bounding box center [260, 208] width 522 height 41
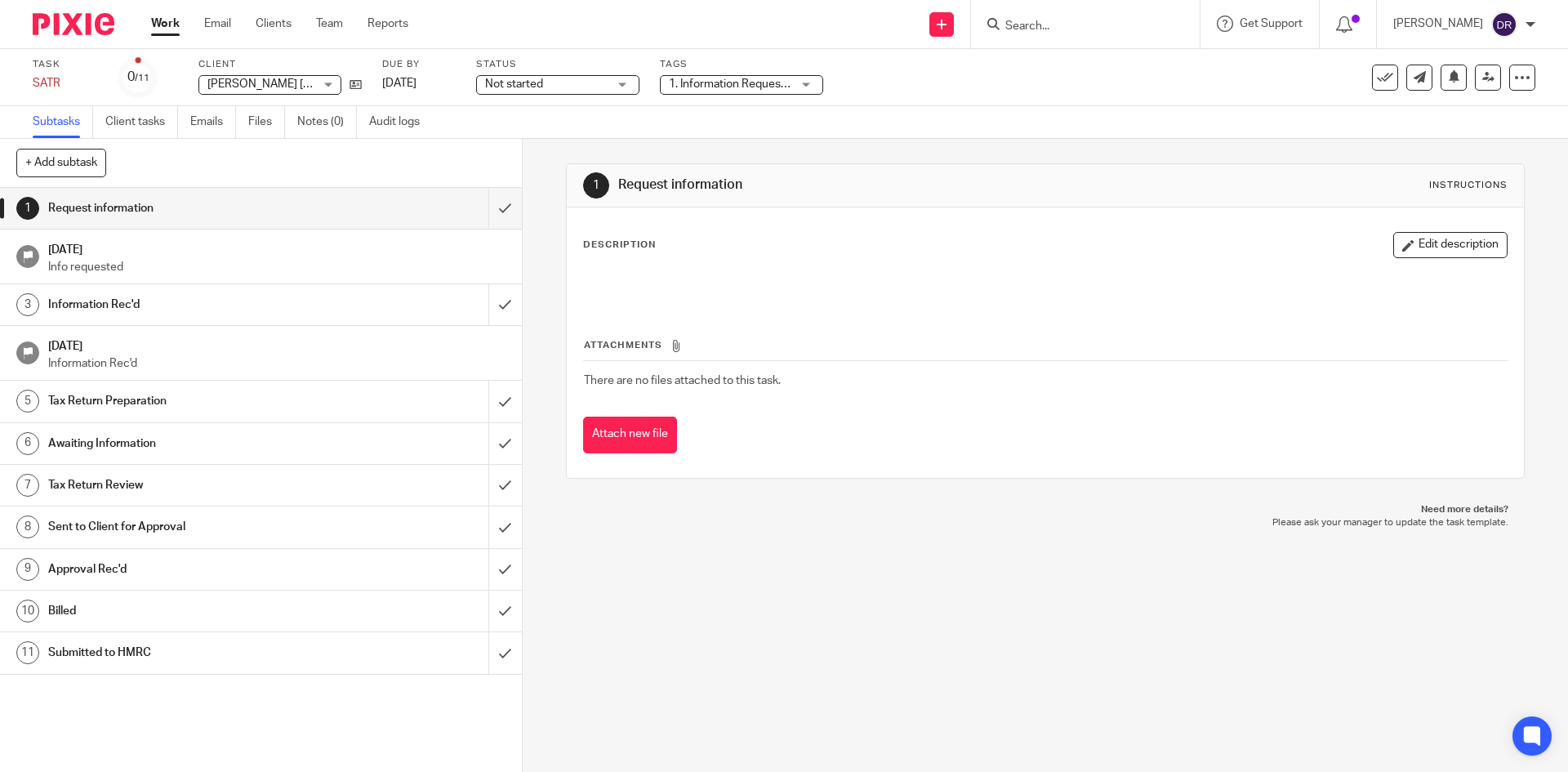
click at [569, 99] on div "Task SATR Save SATR 0 /11 Client David Carl Davies David Carl Davies No client …" at bounding box center [784, 77] width 1568 height 58
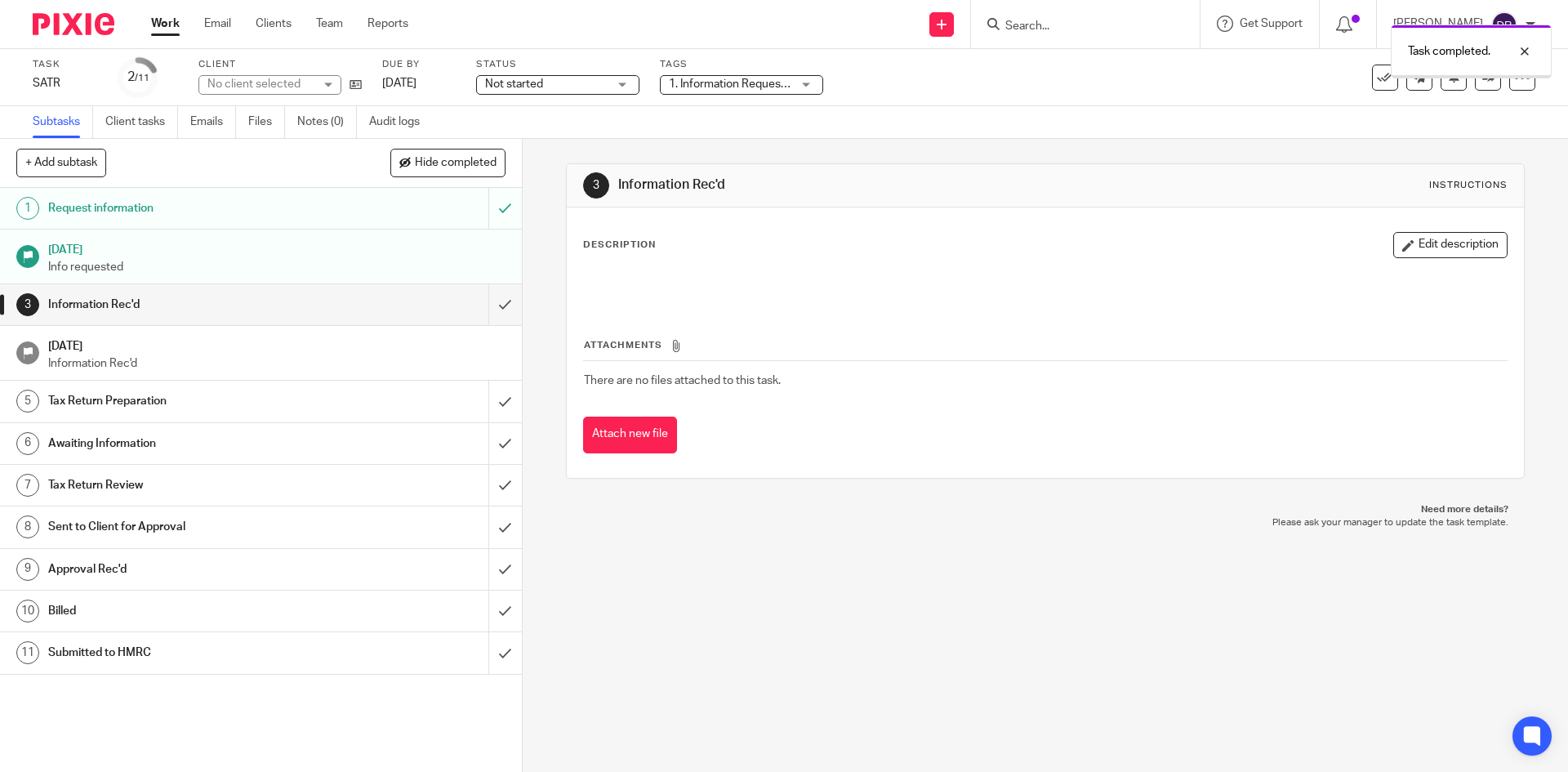
click at [596, 86] on span "Not started" at bounding box center [546, 84] width 122 height 17
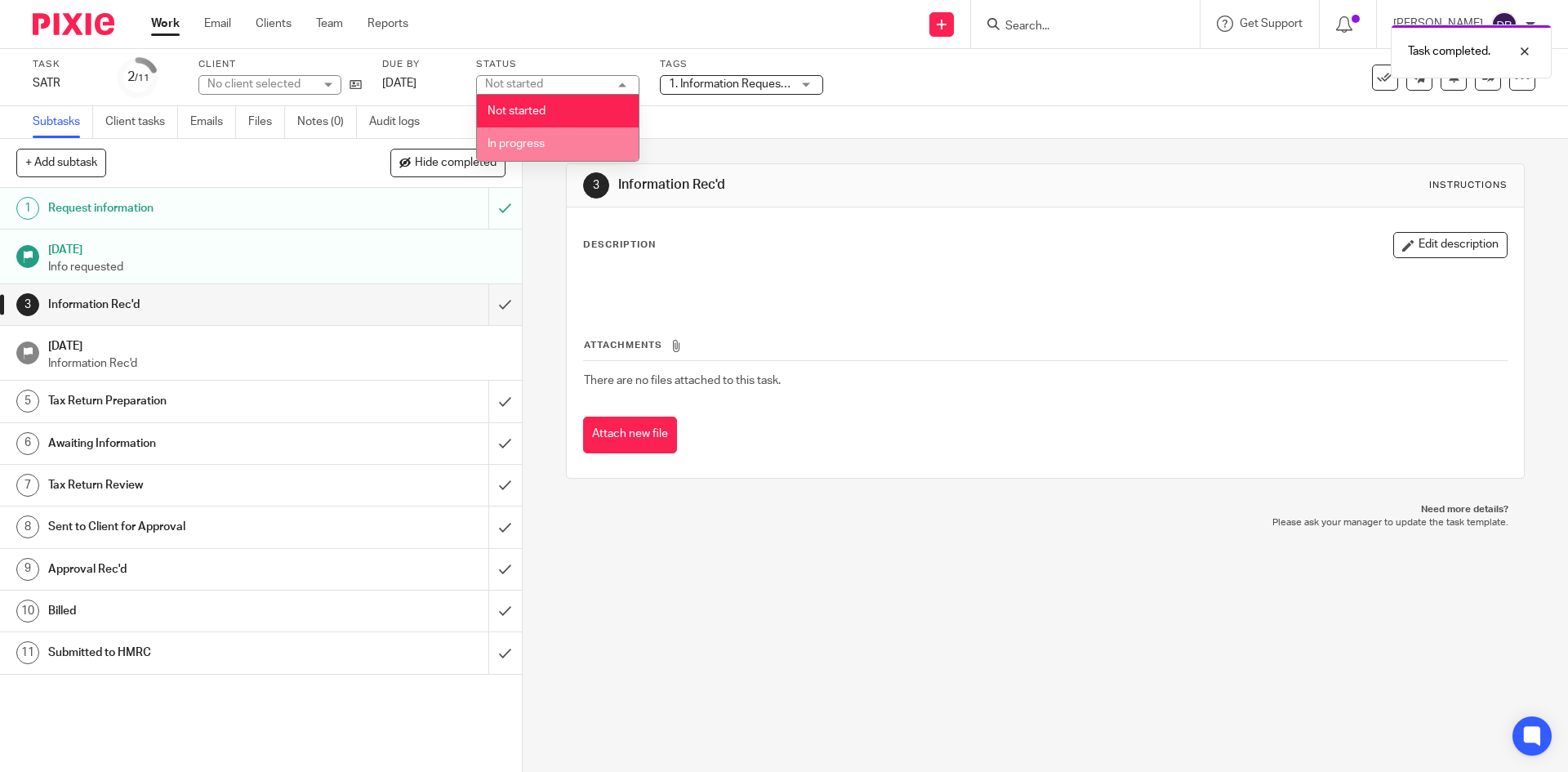
click at [574, 139] on li "In progress" at bounding box center [557, 144] width 161 height 34
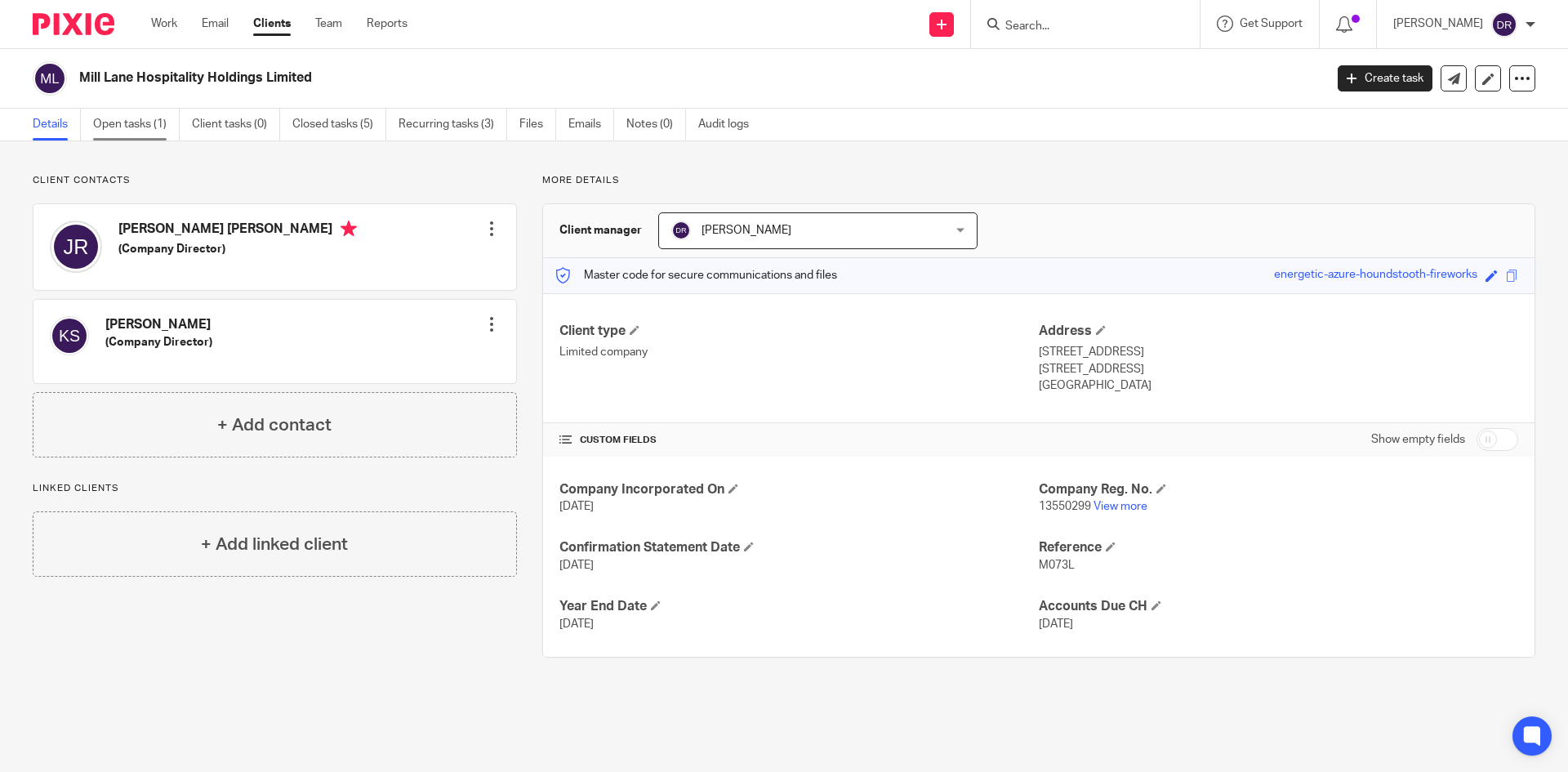
click at [145, 121] on link "Open tasks (1)" at bounding box center [136, 125] width 87 height 32
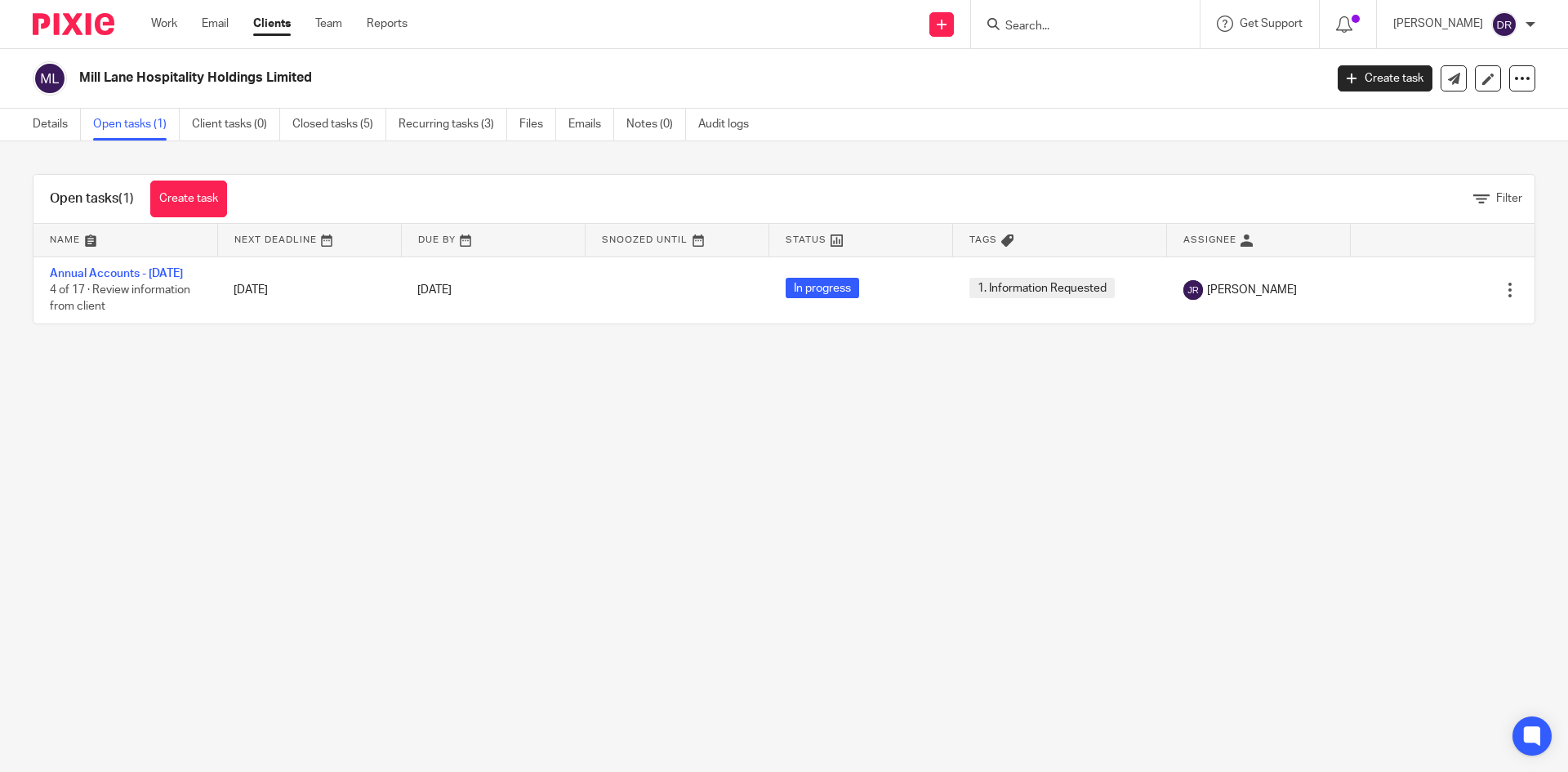
click at [746, 484] on main "Mill Lane Hospitality Holdings Limited Create task Update from Companies House …" at bounding box center [784, 386] width 1568 height 772
click at [86, 19] on img at bounding box center [74, 24] width 82 height 22
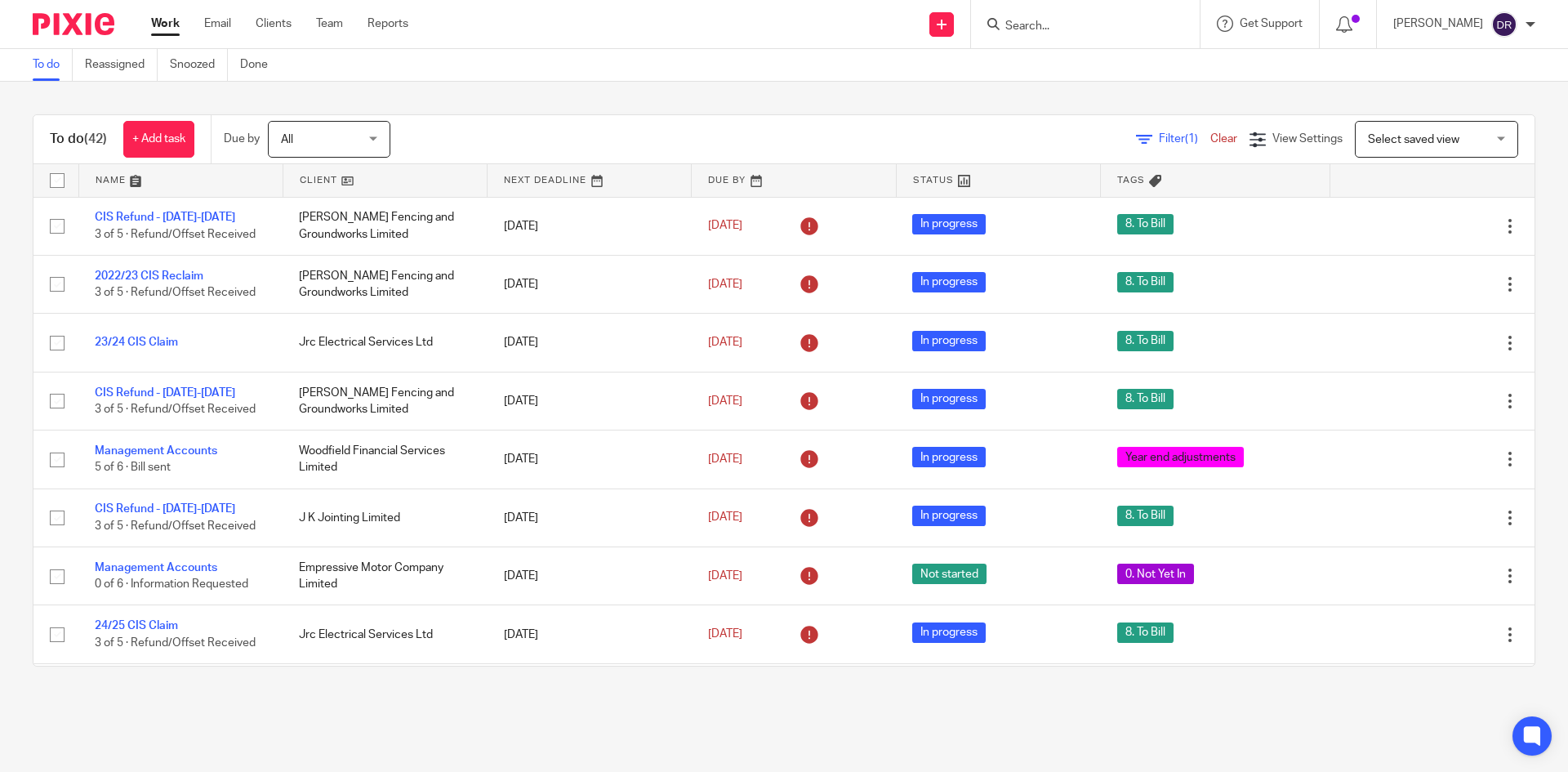
click at [329, 19] on link "Team" at bounding box center [330, 24] width 27 height 16
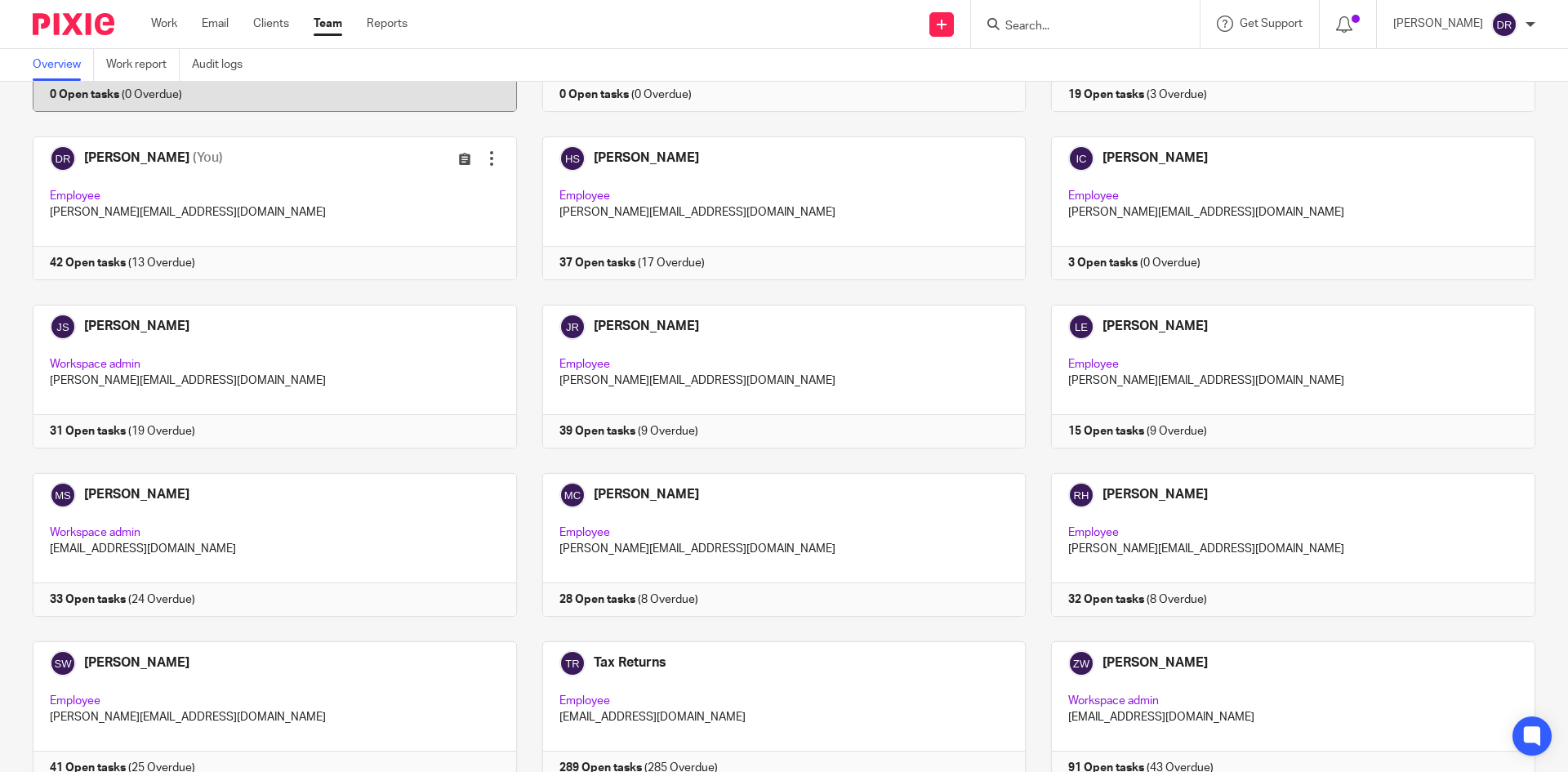
scroll to position [246, 0]
